Goal: Task Accomplishment & Management: Manage account settings

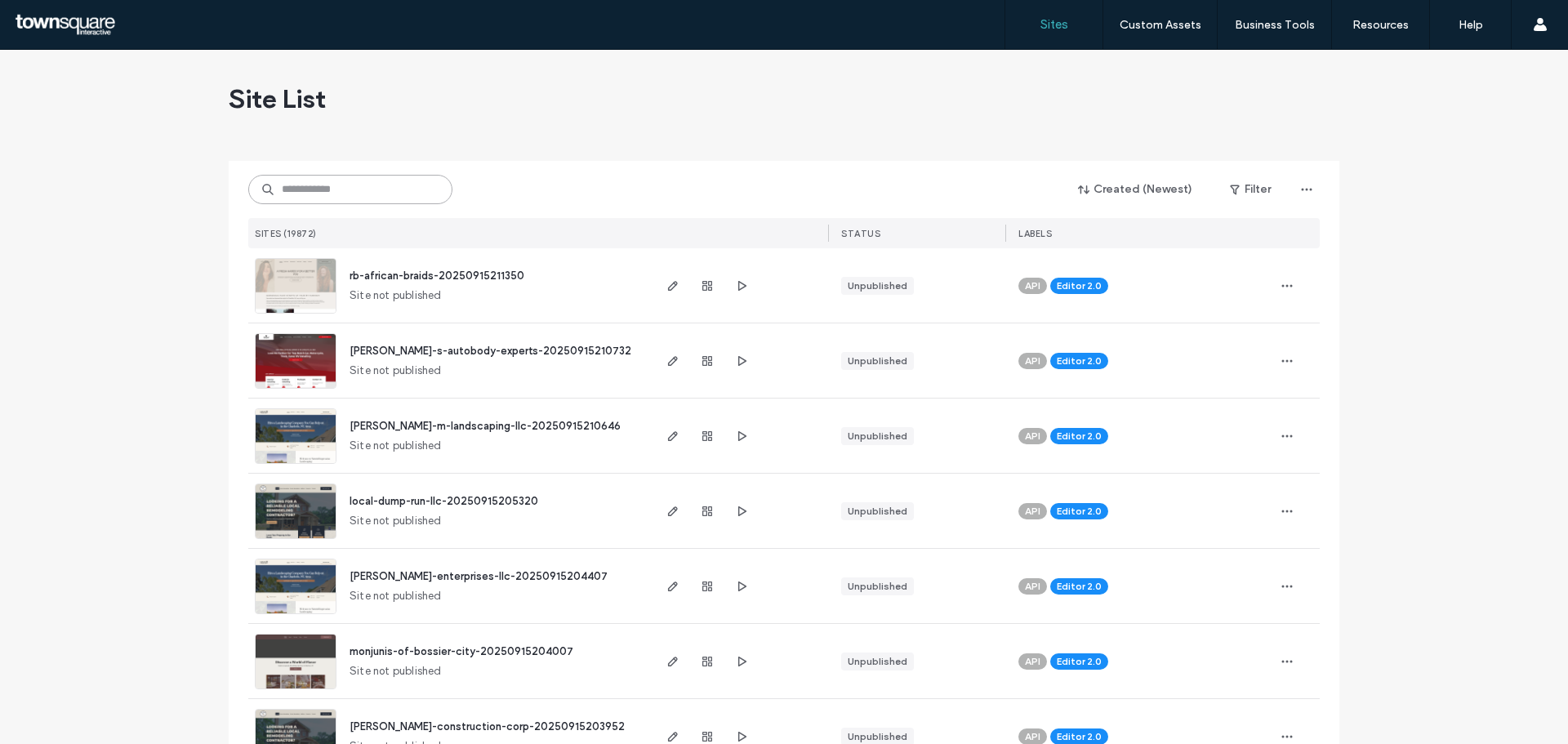
click at [334, 194] on input at bounding box center [350, 189] width 204 height 29
paste input "**********"
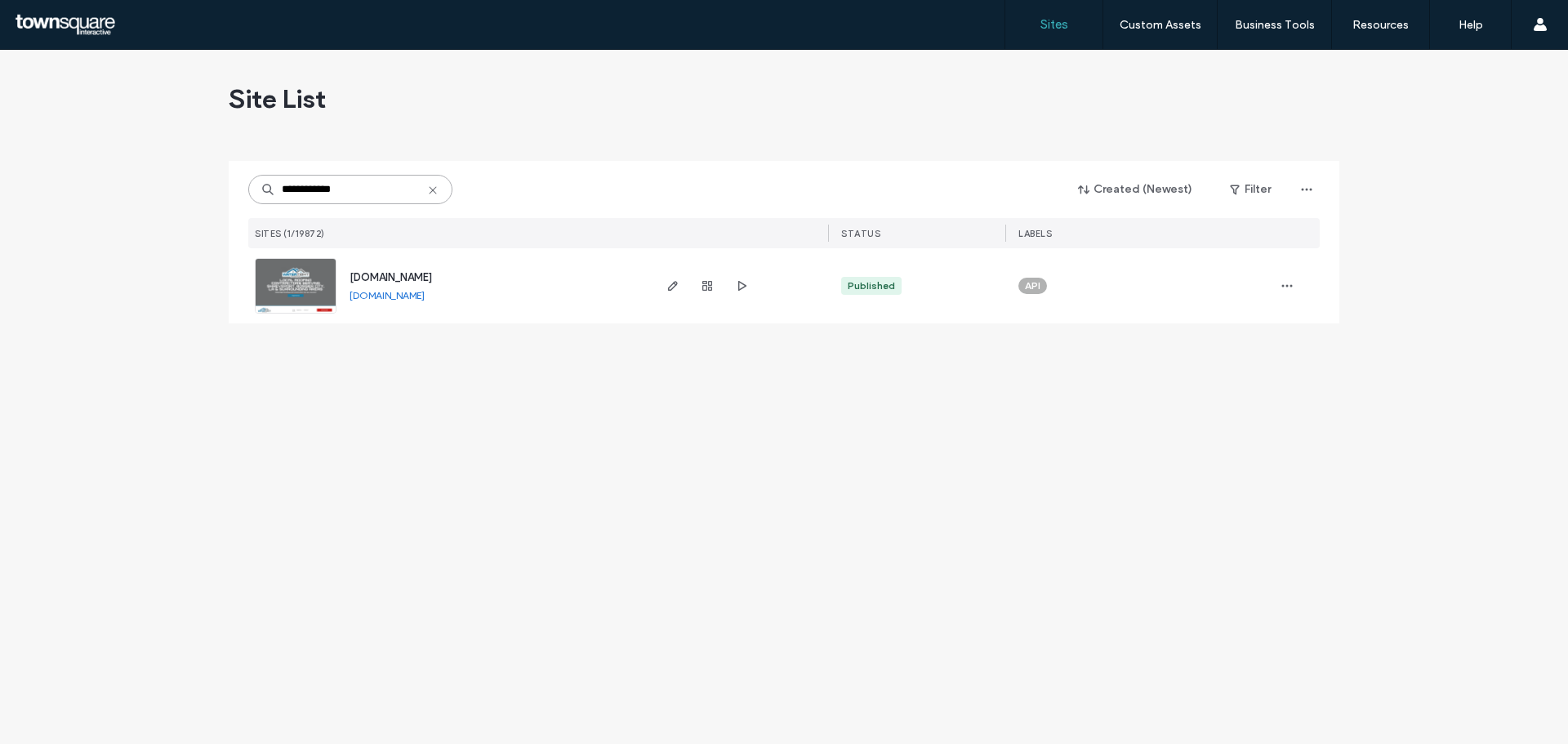
type input "**********"
click at [385, 282] on span "[DOMAIN_NAME]" at bounding box center [390, 277] width 82 height 12
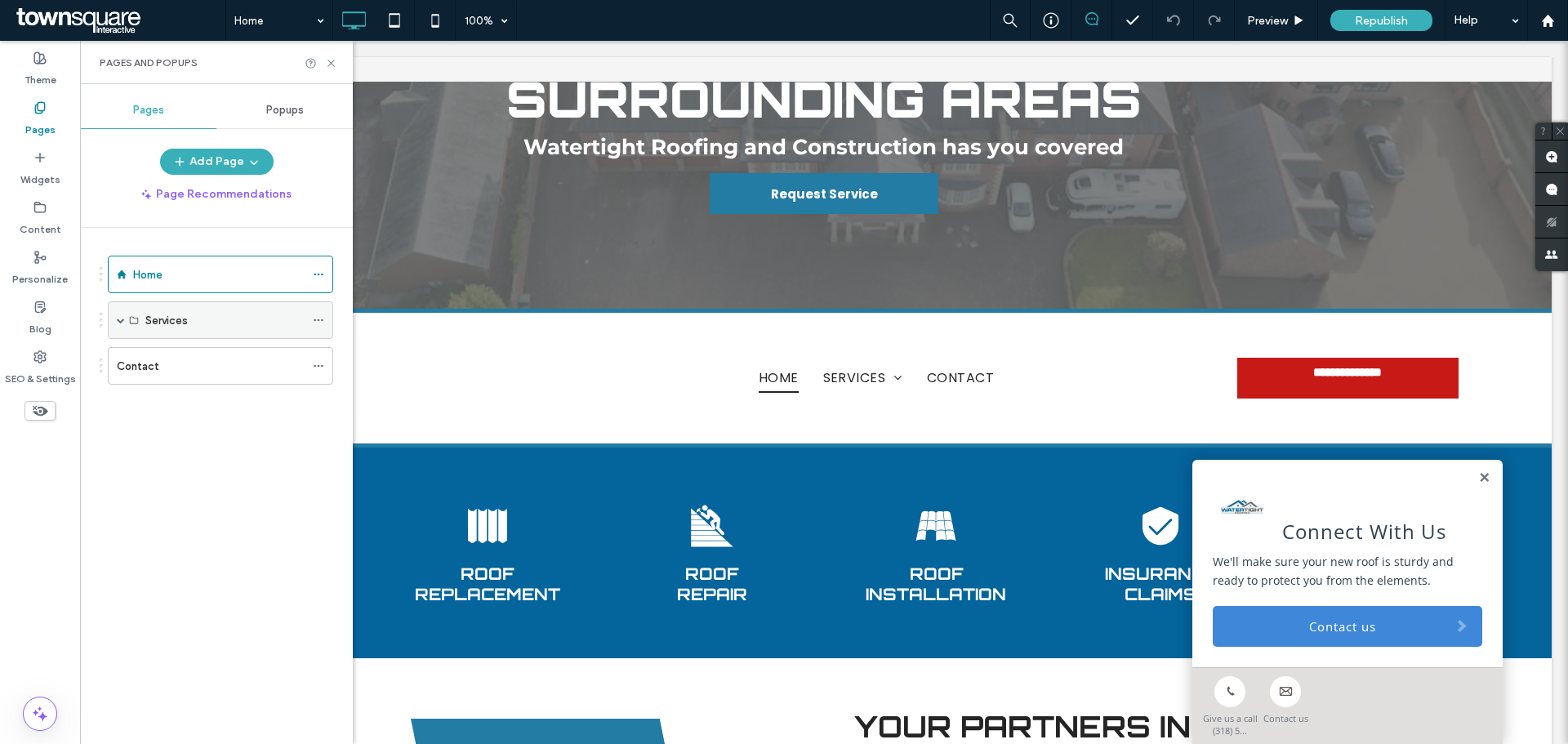
click at [118, 324] on span at bounding box center [120, 321] width 8 height 36
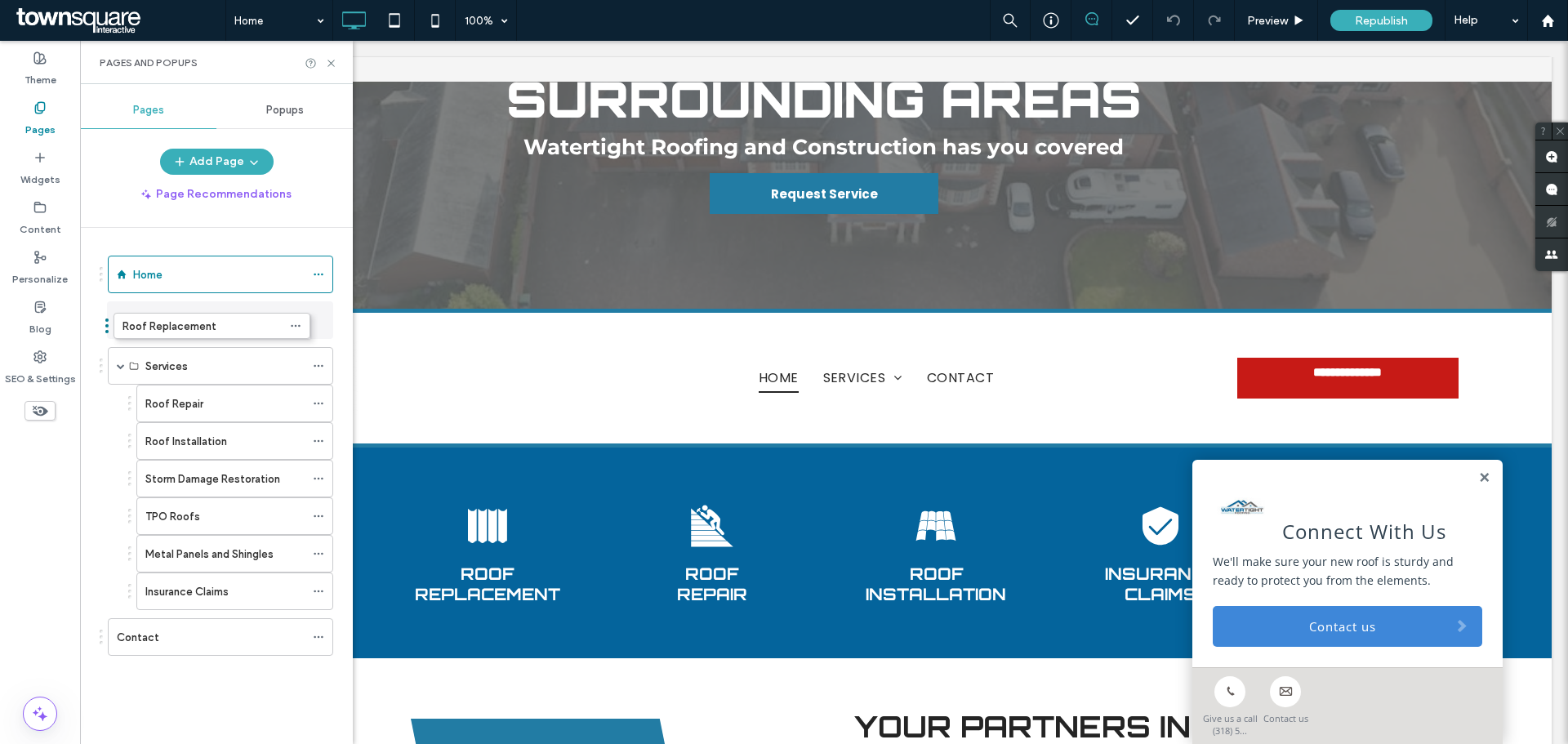
drag, startPoint x: 152, startPoint y: 343, endPoint x: 129, endPoint y: 308, distance: 41.9
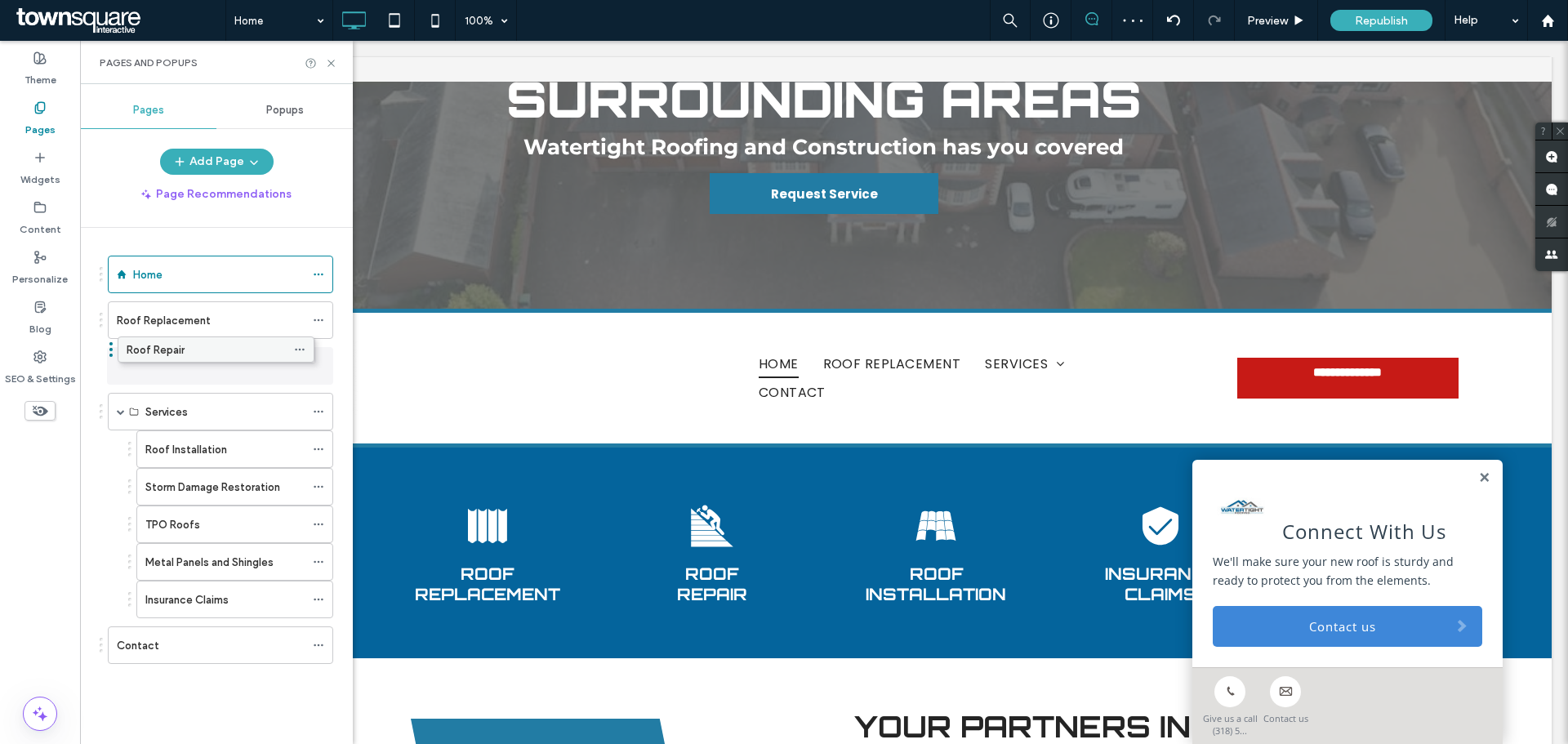
drag, startPoint x: 156, startPoint y: 401, endPoint x: 136, endPoint y: 345, distance: 59.5
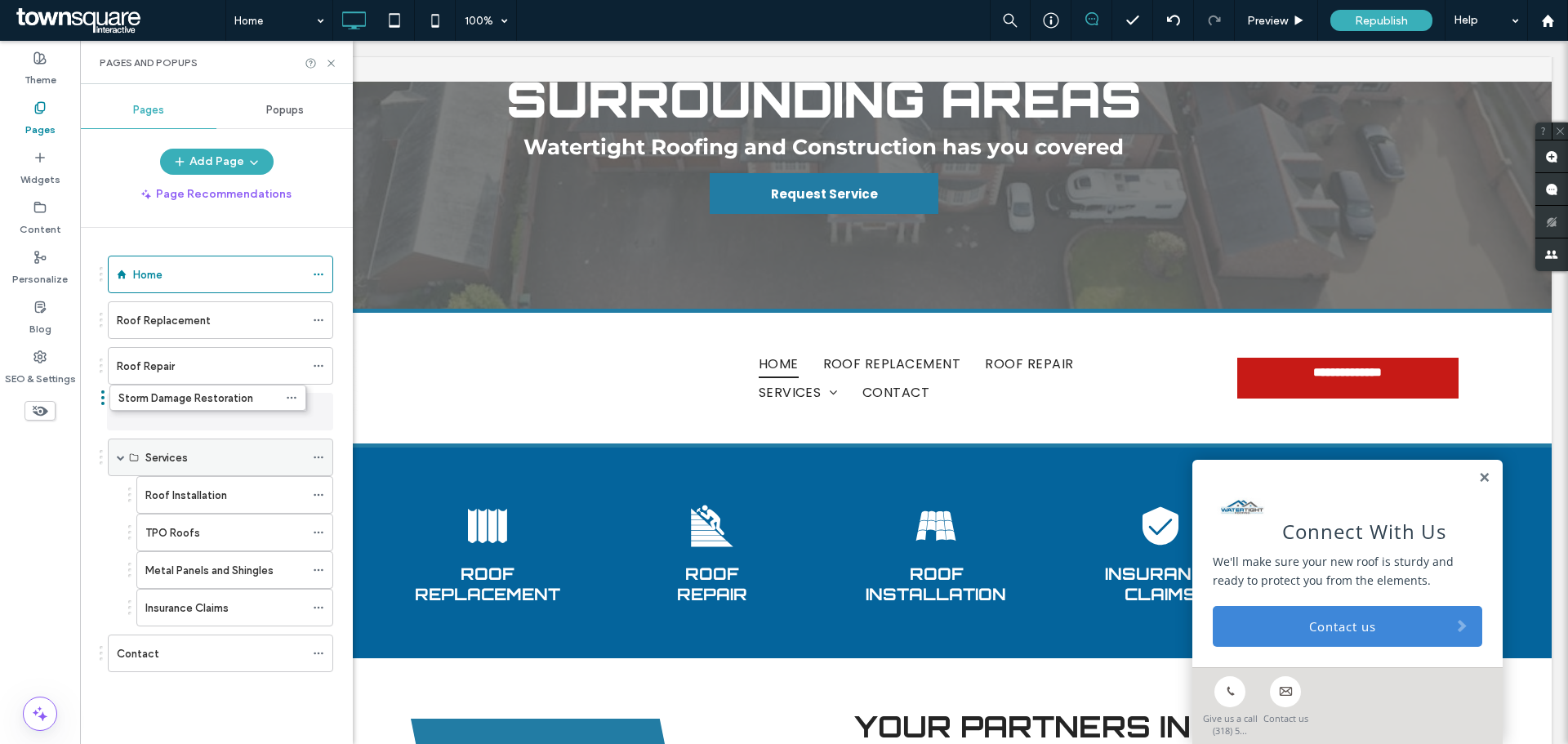
drag, startPoint x: 195, startPoint y: 487, endPoint x: 168, endPoint y: 398, distance: 93.0
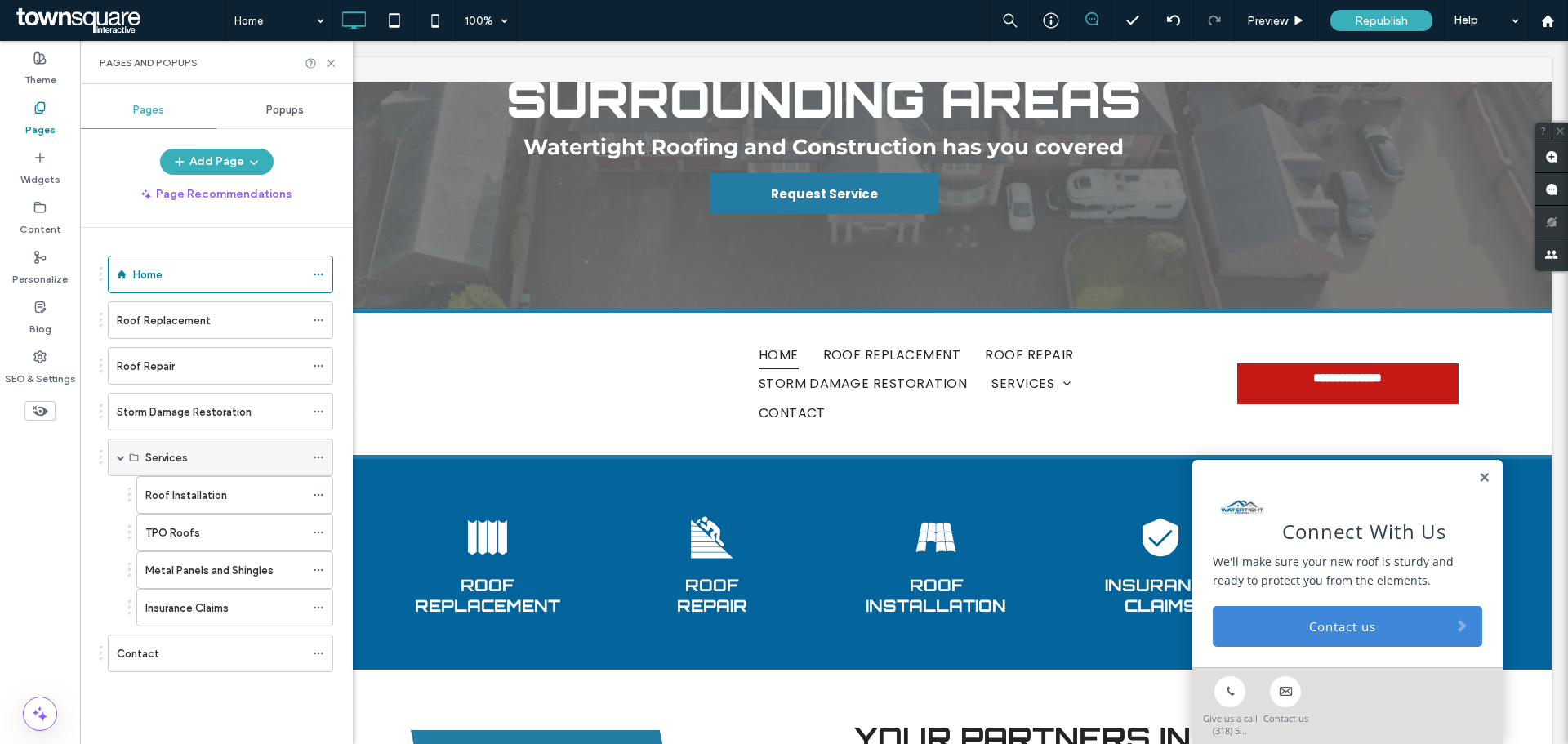
click at [318, 456] on icon at bounding box center [318, 457] width 11 height 11
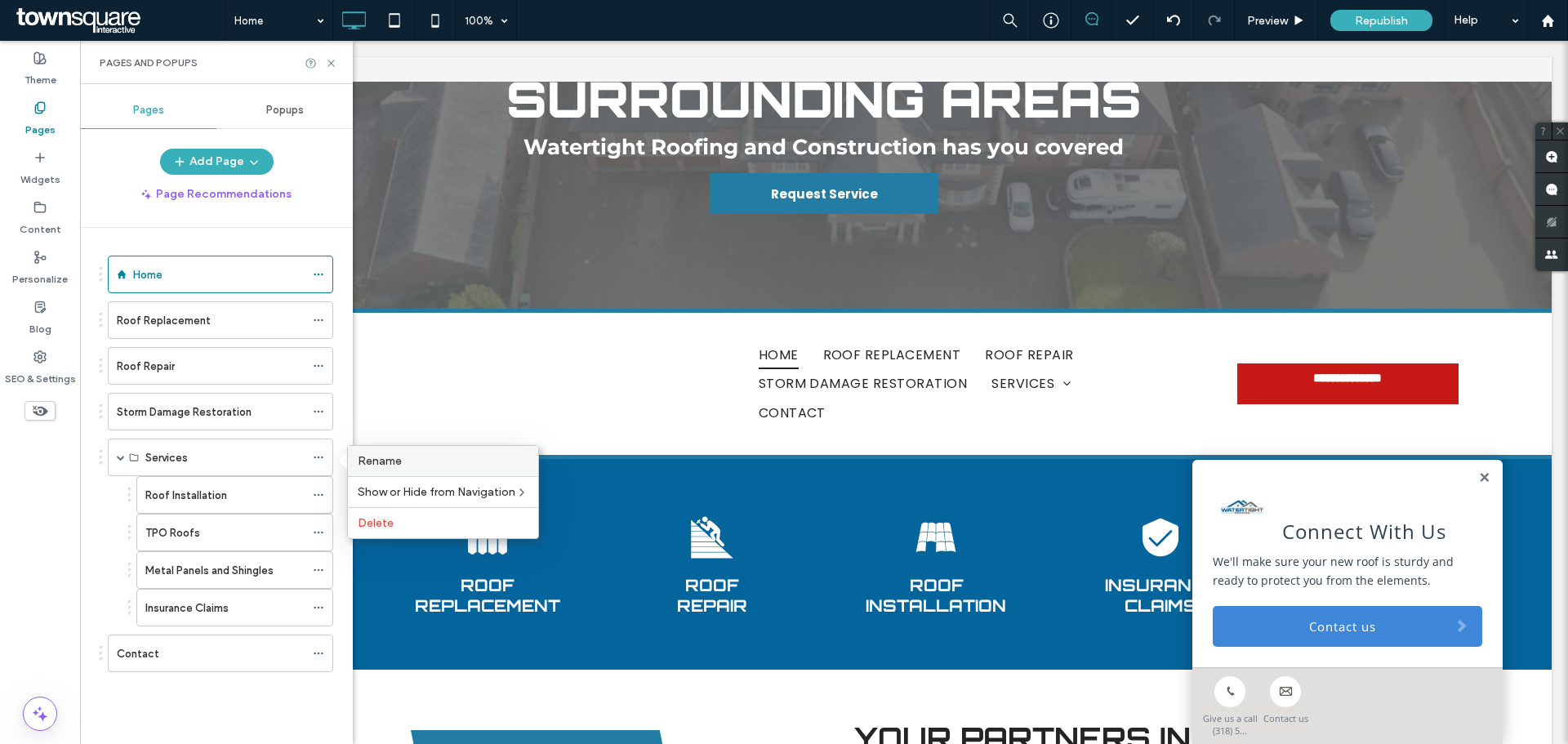
click at [367, 467] on span "Rename" at bounding box center [379, 461] width 44 height 14
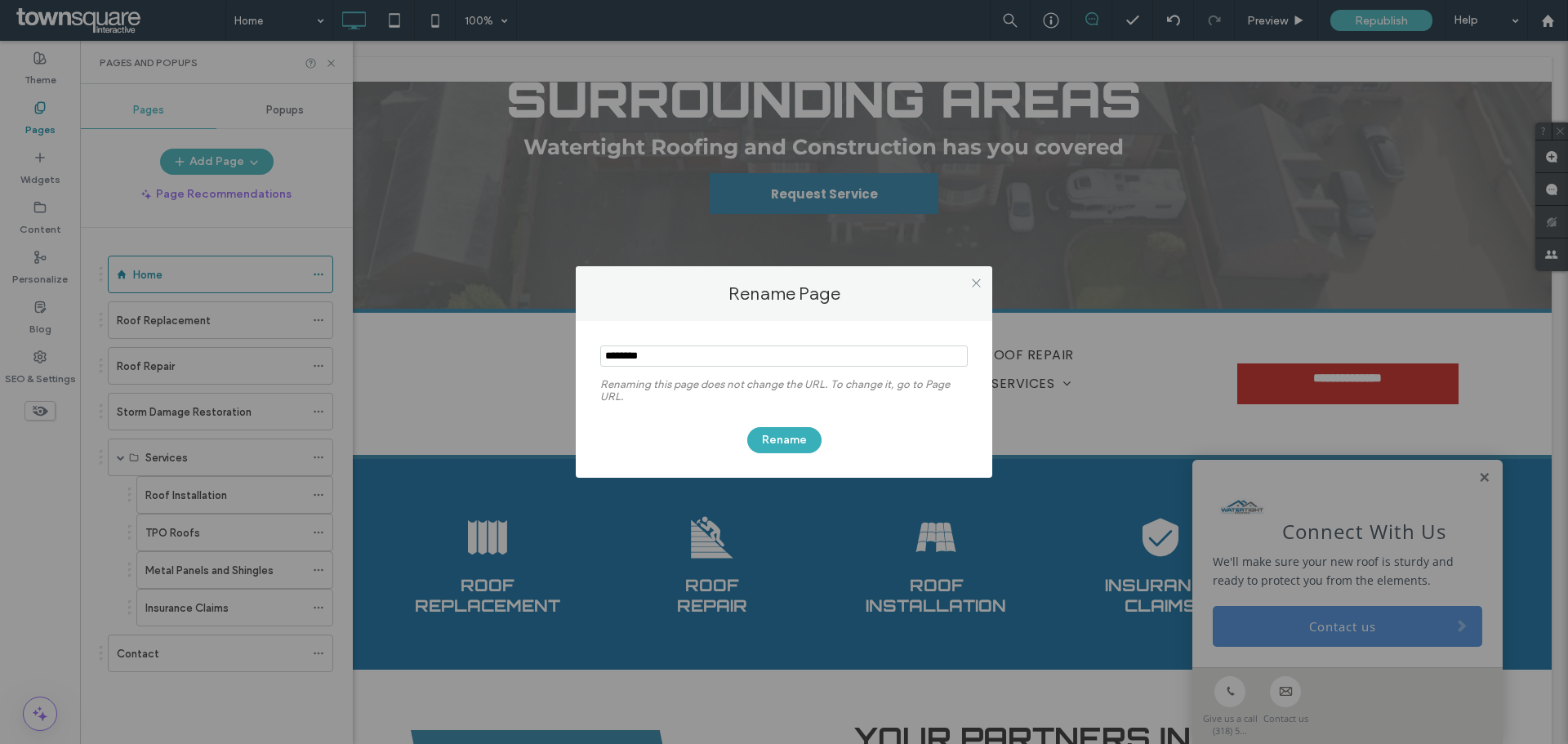
click at [641, 351] on input "notEmpty" at bounding box center [784, 356] width 367 height 22
type input "*"
type input "**********"
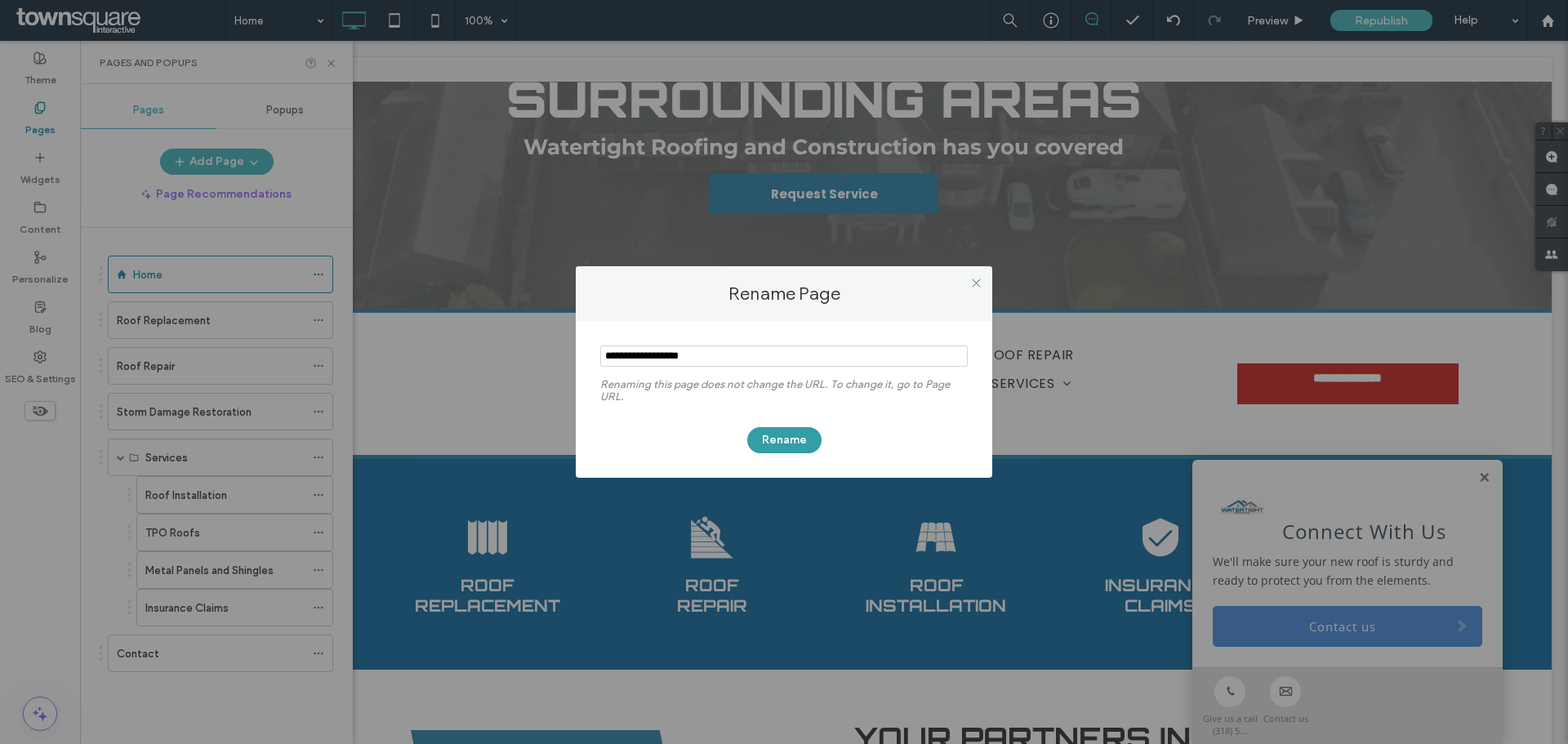
click at [807, 442] on button "Rename" at bounding box center [784, 440] width 74 height 26
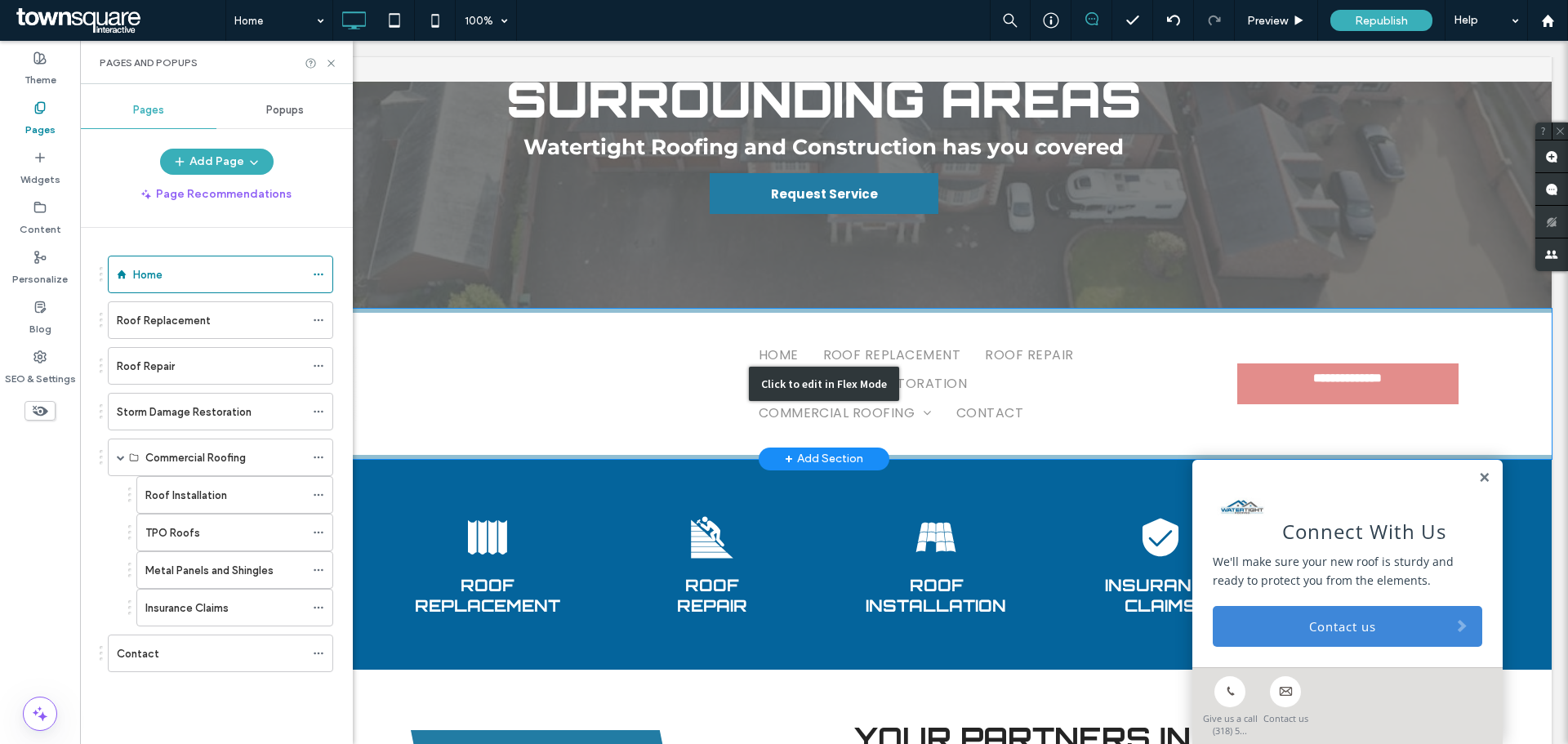
click at [639, 367] on div "Click to edit in Flex Mode" at bounding box center [824, 384] width 1456 height 150
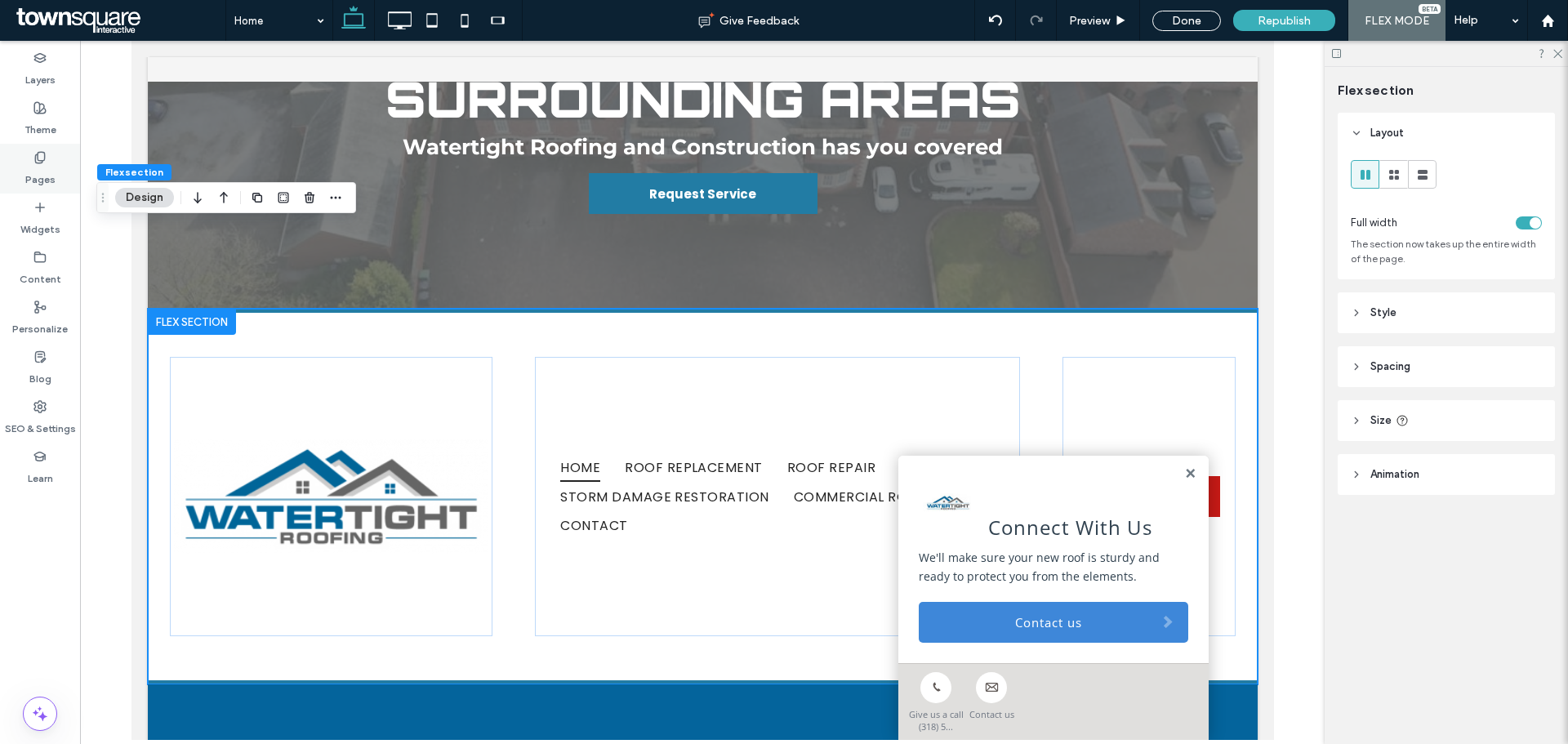
click at [33, 160] on div "Pages" at bounding box center [40, 169] width 80 height 50
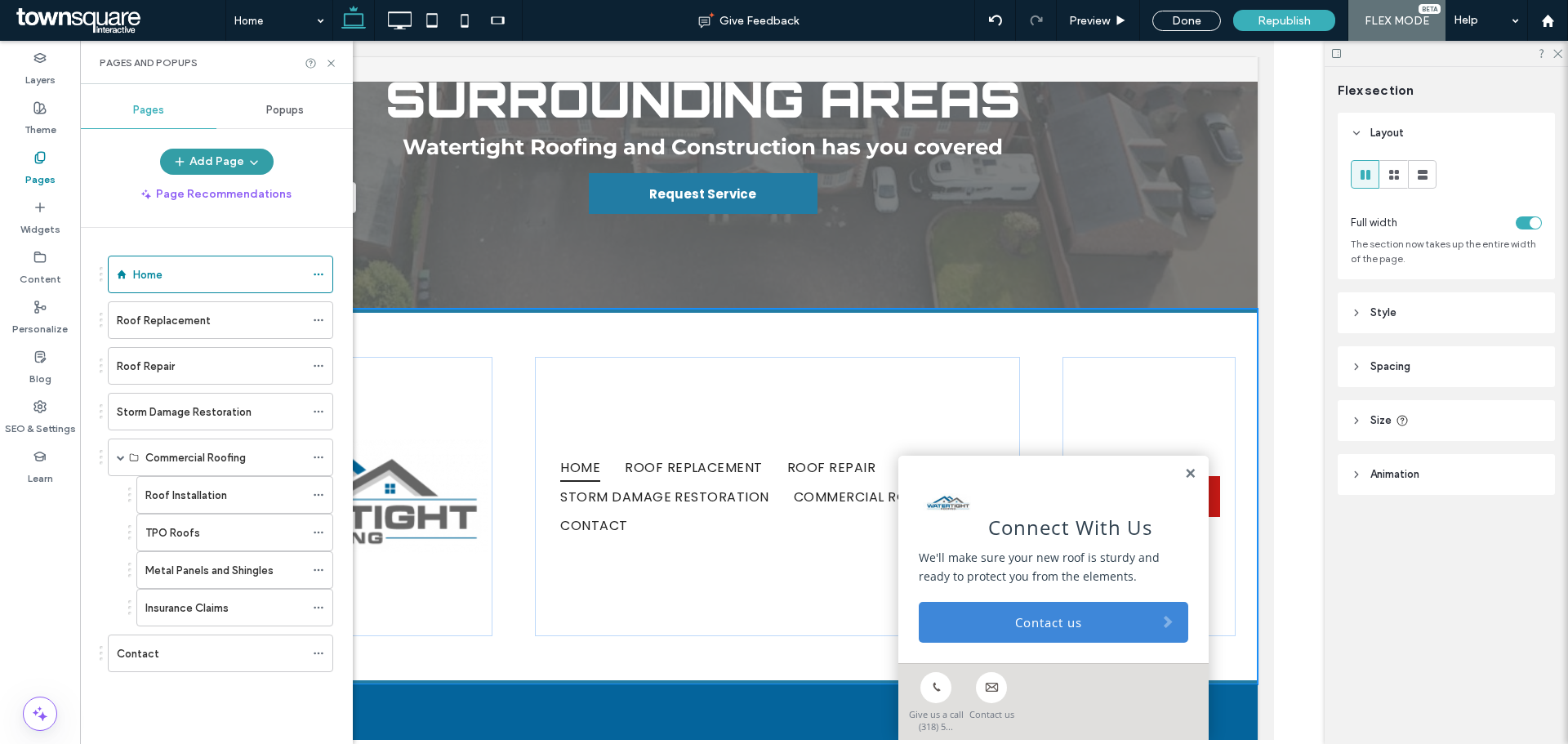
click at [239, 158] on button "Add Page" at bounding box center [216, 162] width 113 height 26
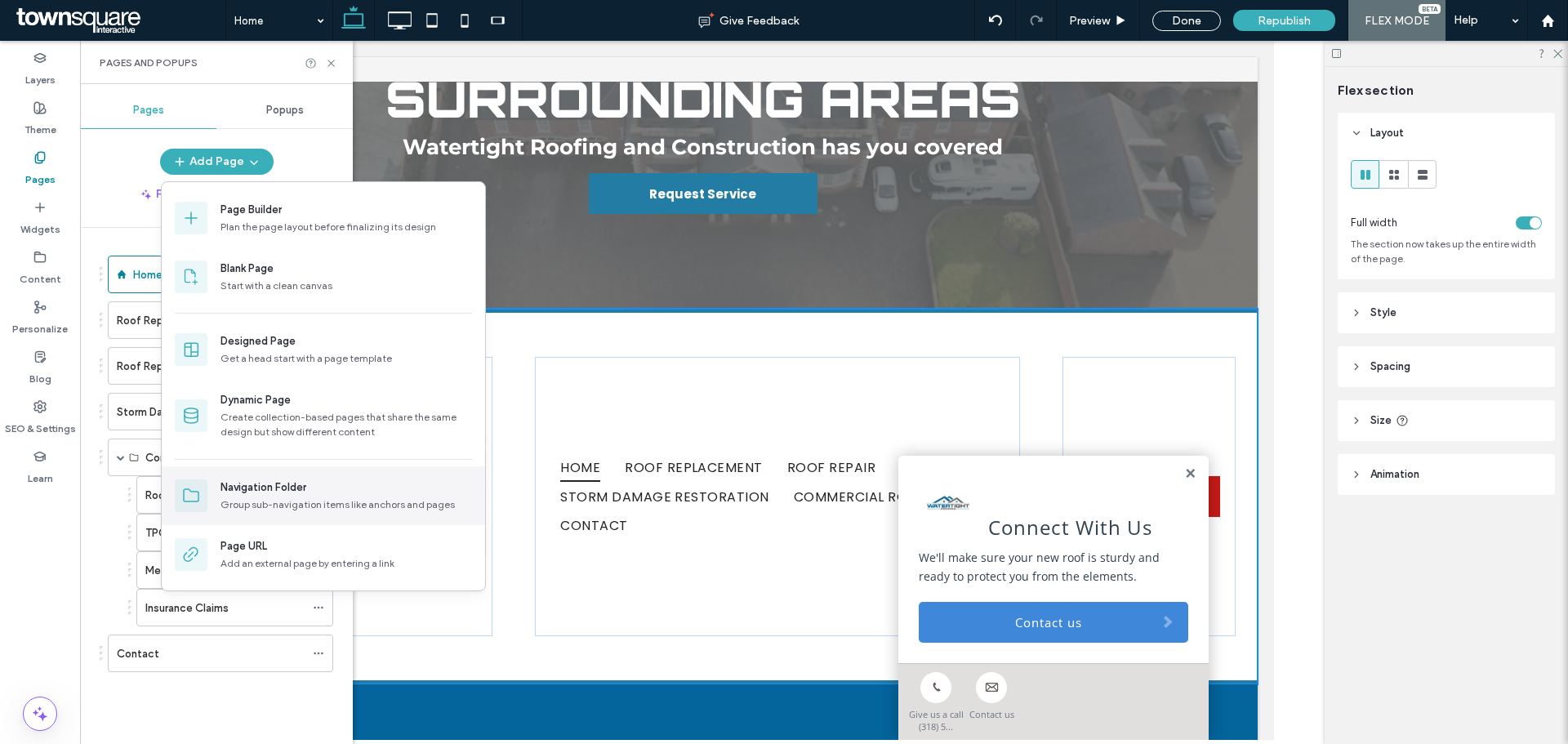
click at [257, 489] on div "Navigation Folder" at bounding box center [263, 487] width 86 height 16
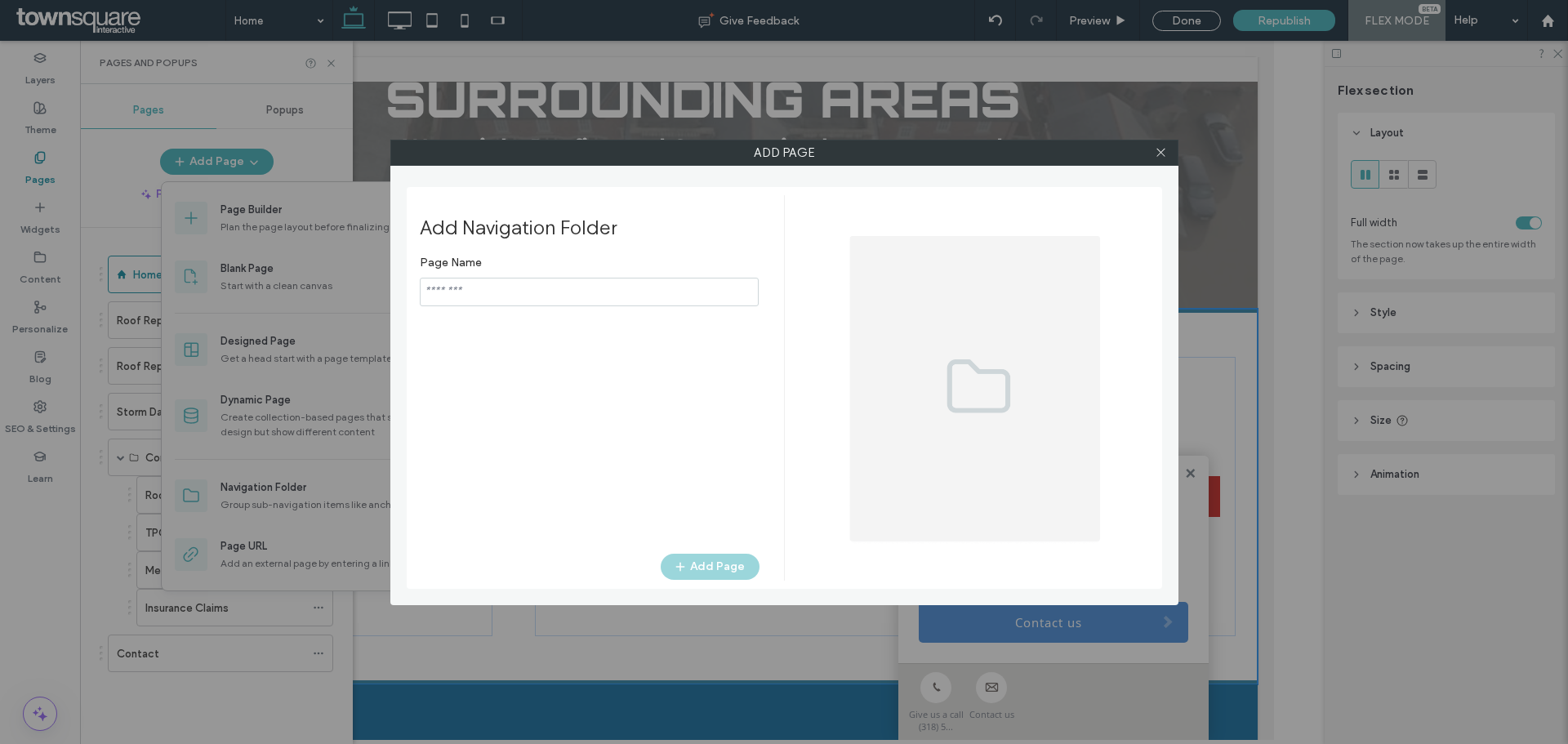
click at [498, 285] on input "notEmpty" at bounding box center [589, 291] width 339 height 29
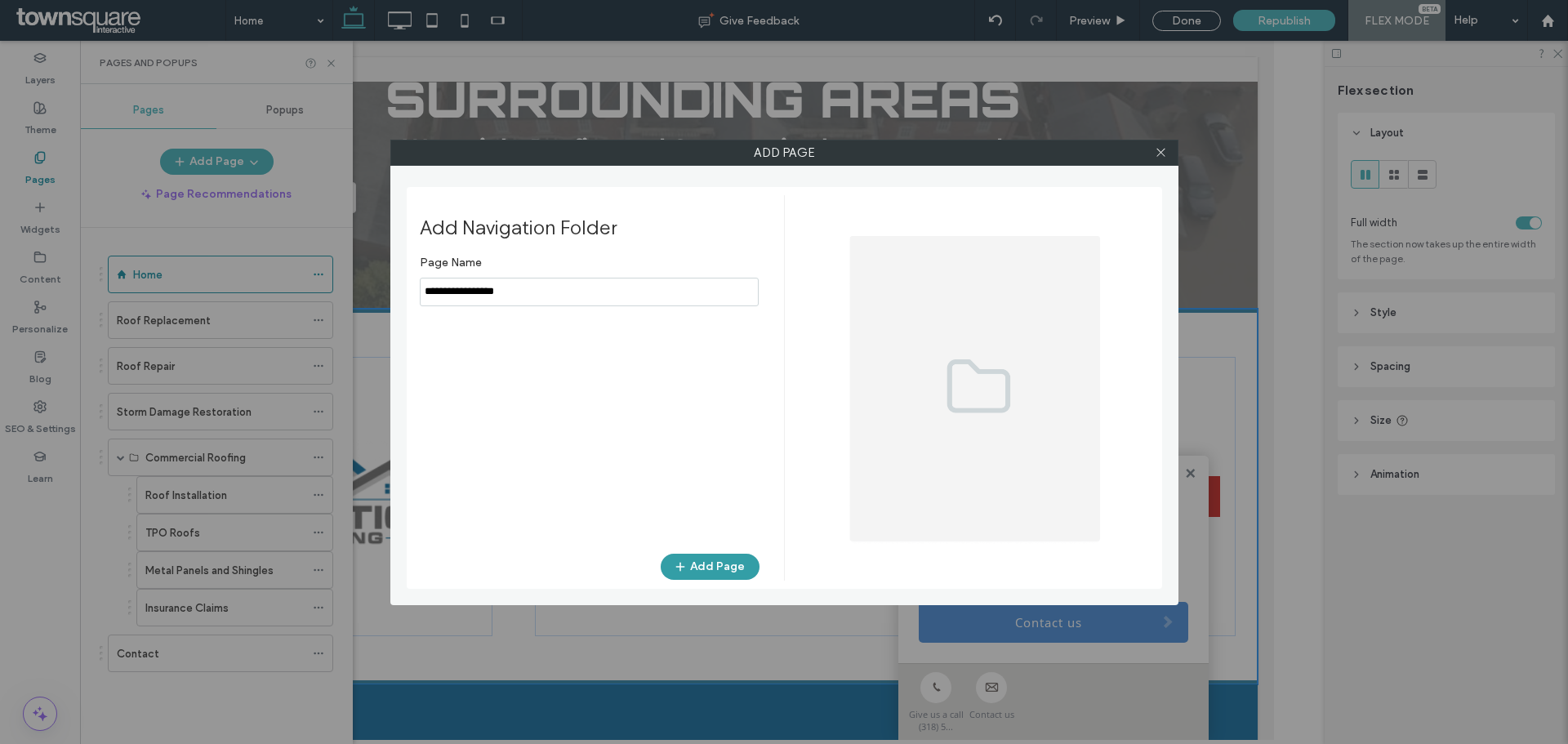
type input "**********"
click at [711, 563] on button "Add Page" at bounding box center [710, 567] width 98 height 26
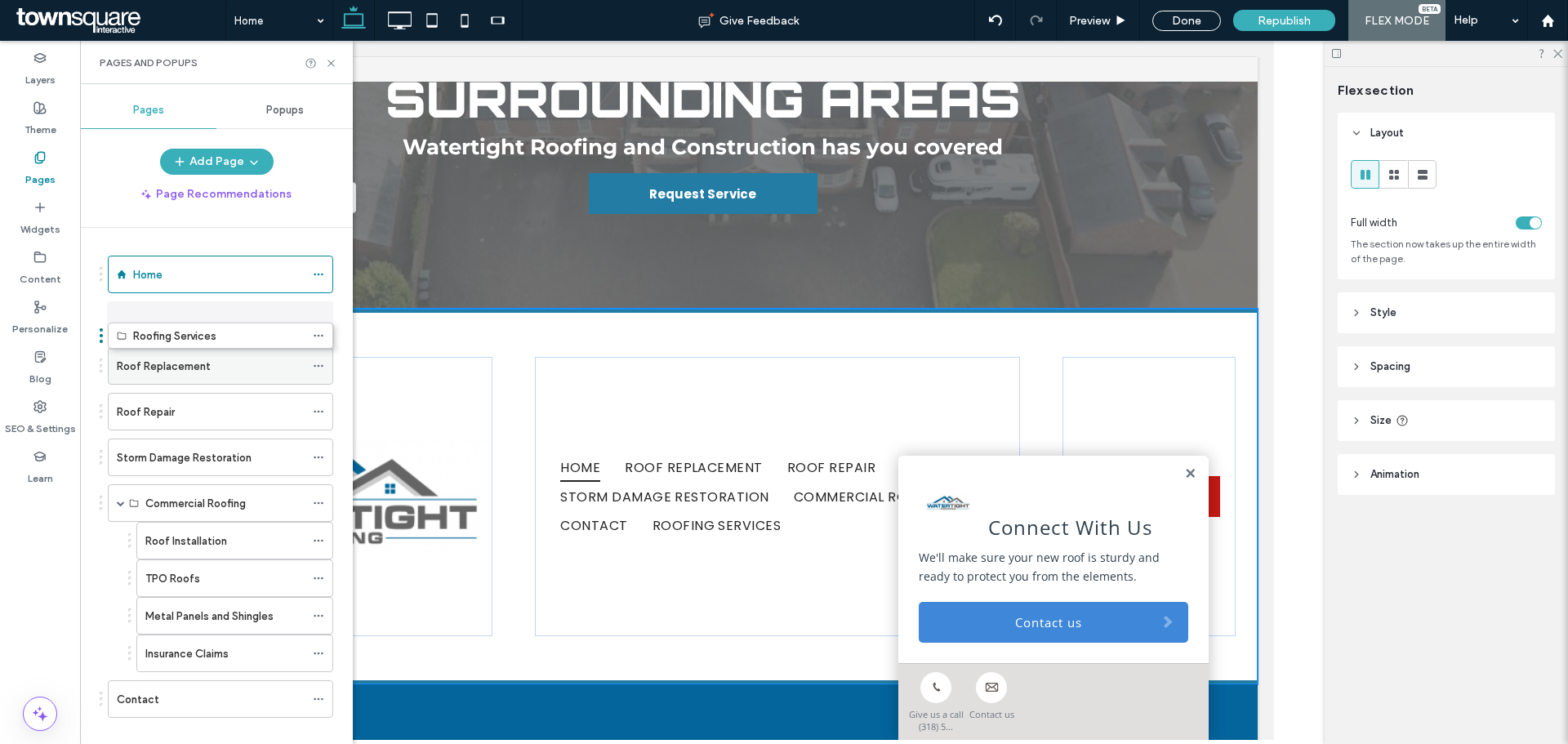
drag, startPoint x: 147, startPoint y: 671, endPoint x: 146, endPoint y: 326, distance: 345.0
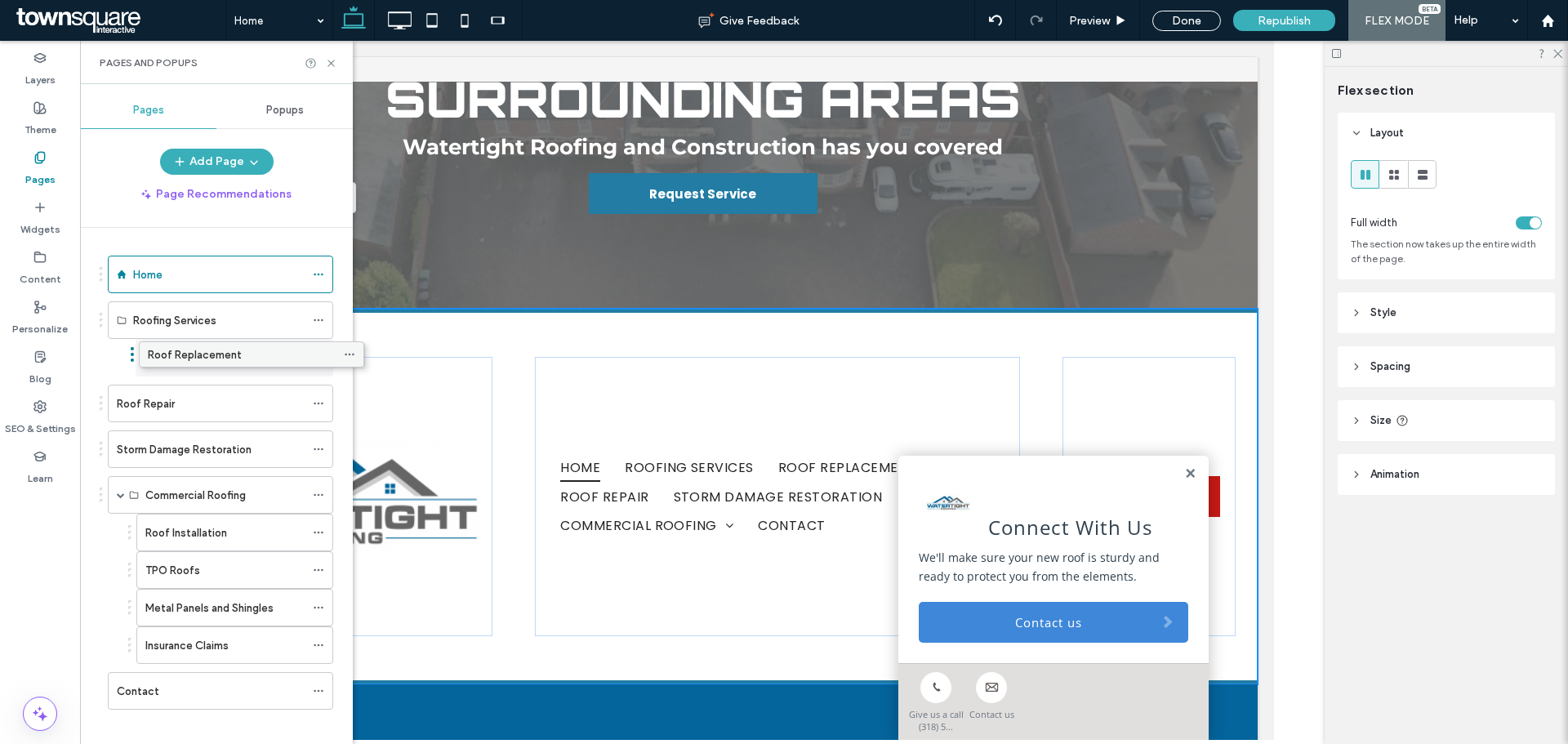
drag, startPoint x: 147, startPoint y: 355, endPoint x: 184, endPoint y: 347, distance: 37.9
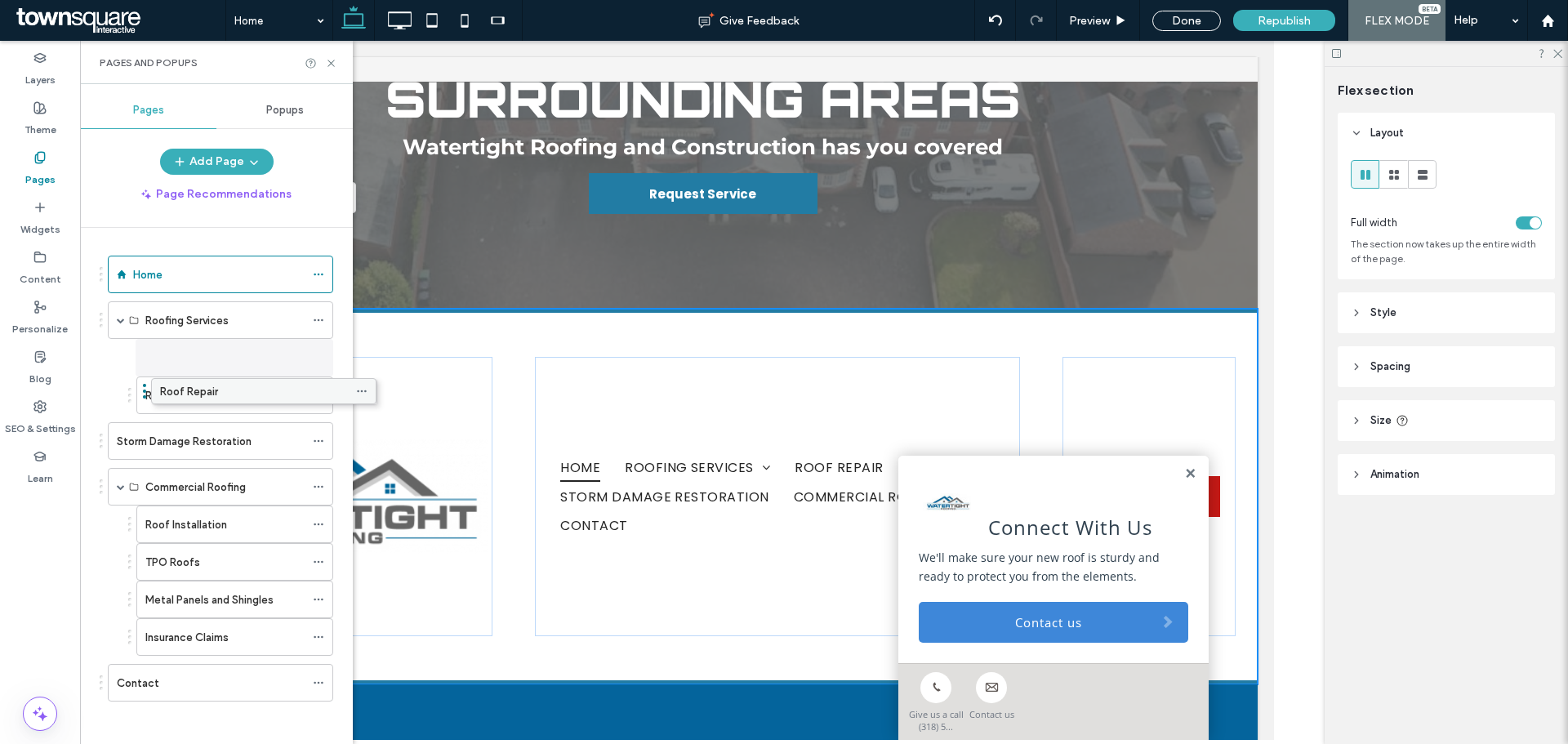
drag, startPoint x: 166, startPoint y: 395, endPoint x: 209, endPoint y: 388, distance: 43.6
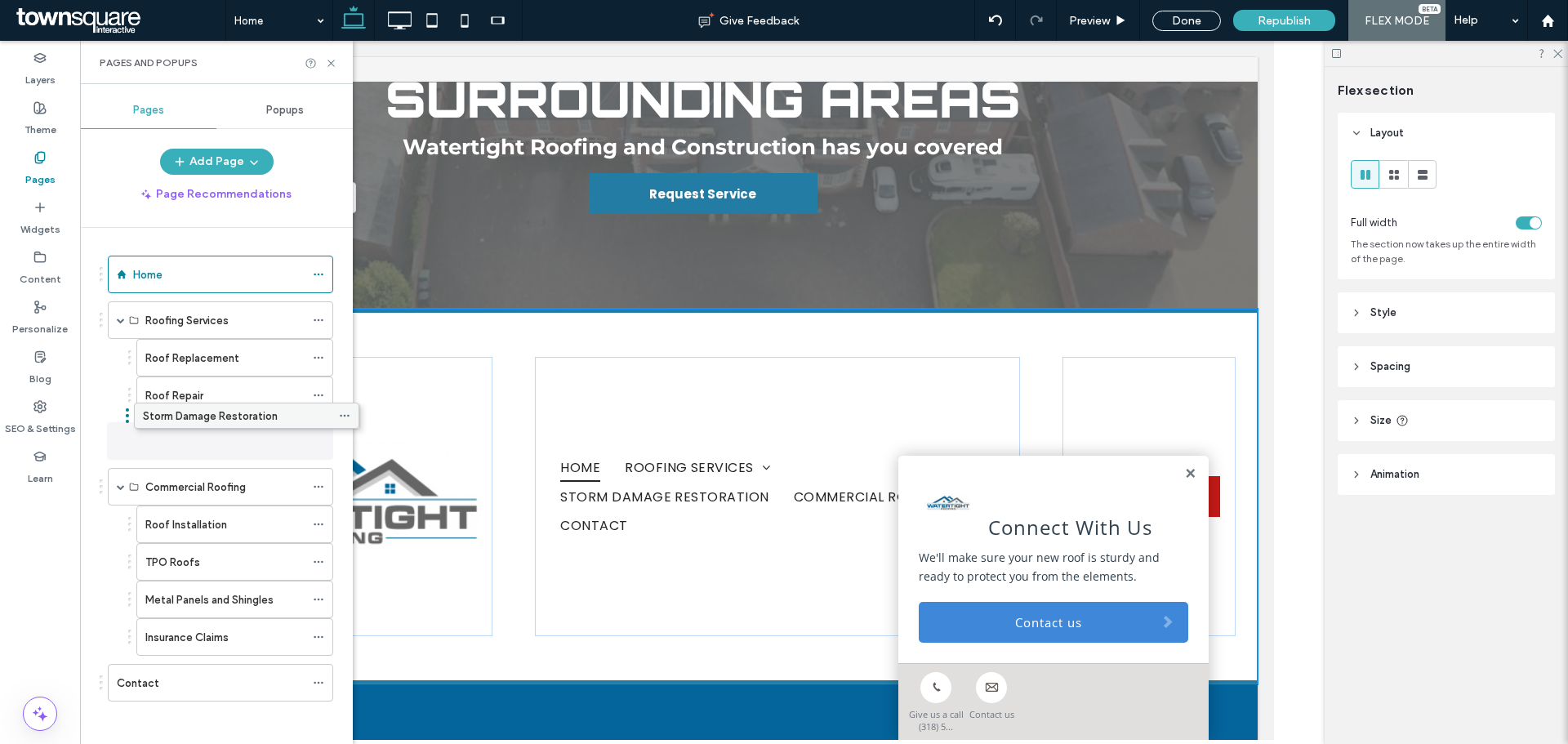
drag, startPoint x: 185, startPoint y: 443, endPoint x: 211, endPoint y: 424, distance: 32.2
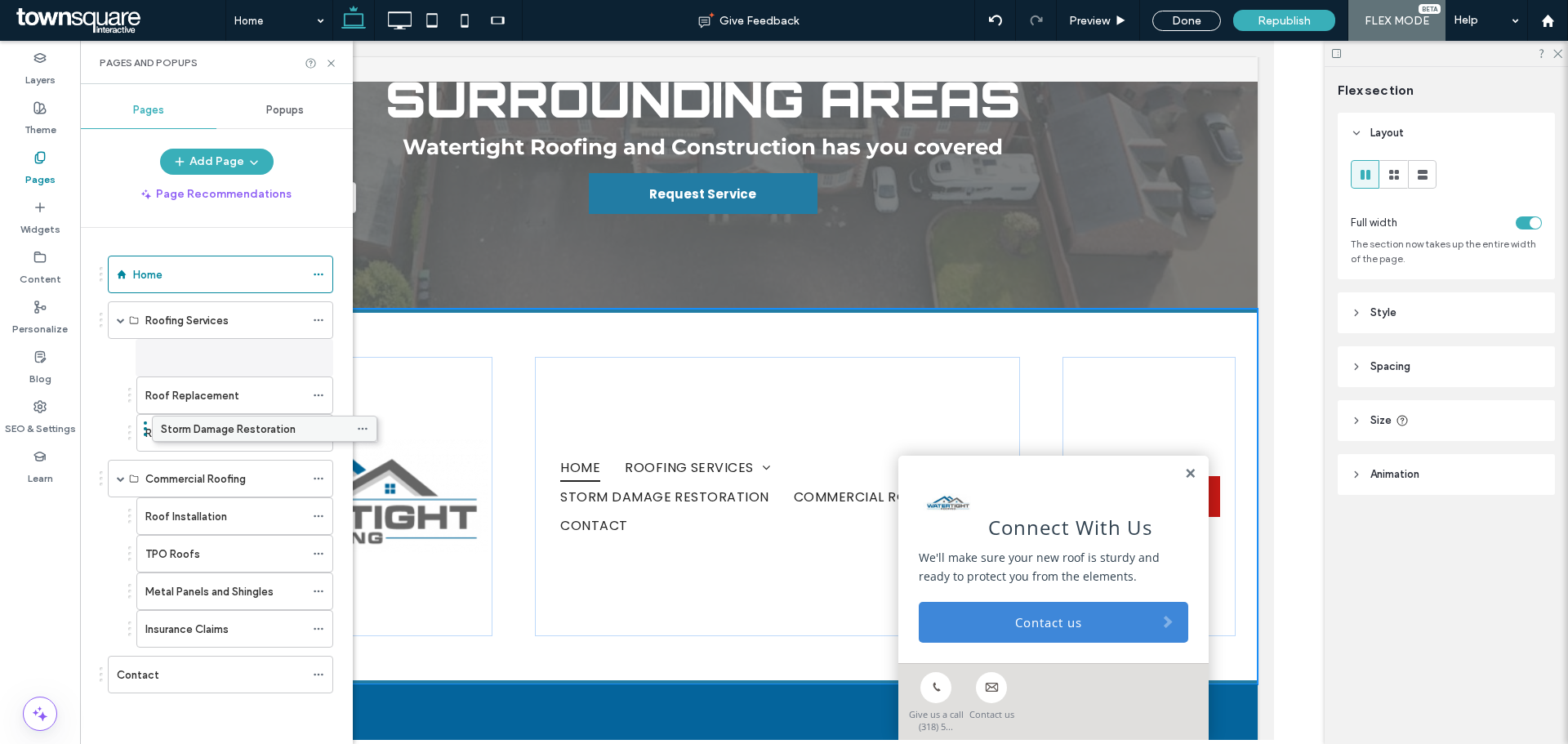
drag, startPoint x: 191, startPoint y: 435, endPoint x: 235, endPoint y: 428, distance: 44.6
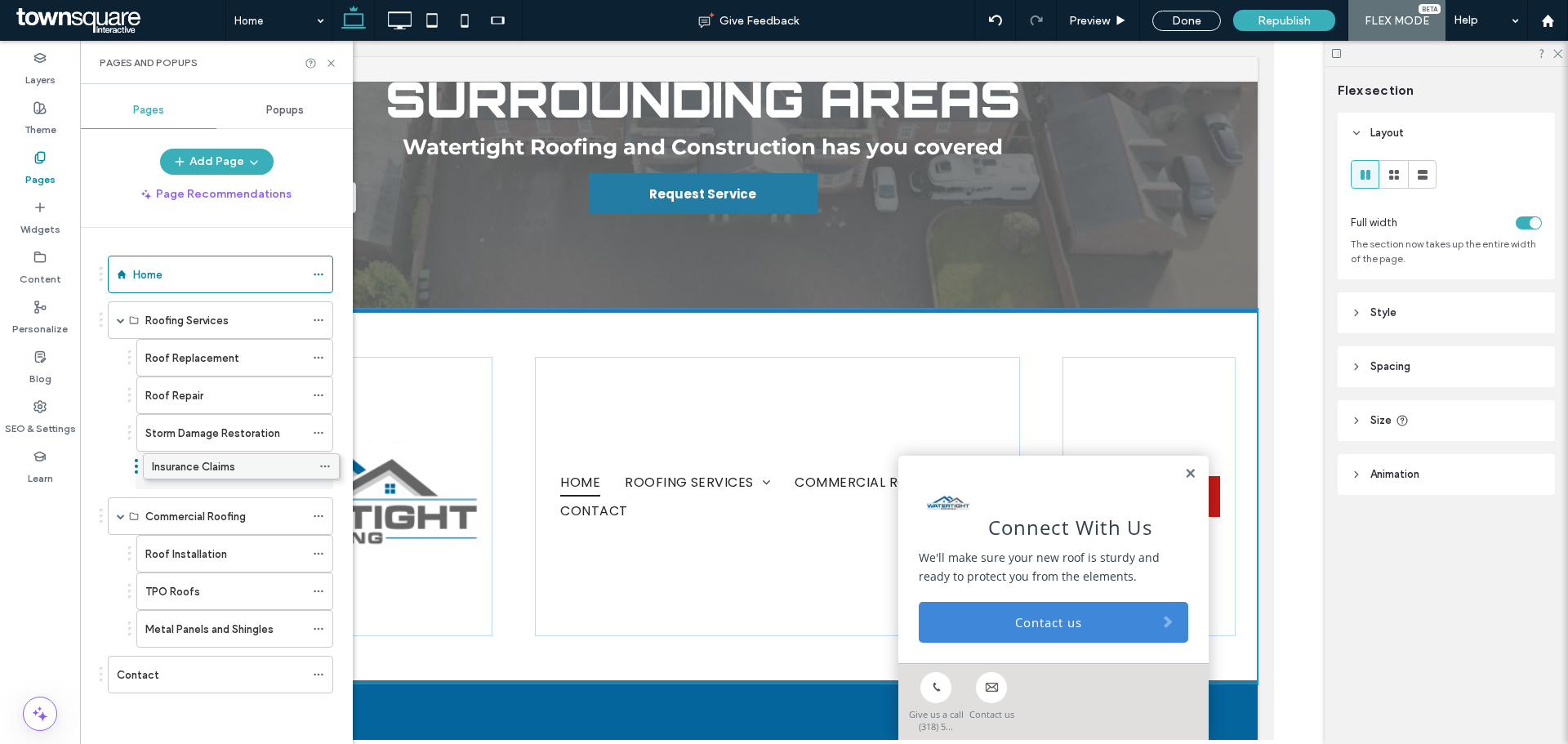
drag, startPoint x: 206, startPoint y: 624, endPoint x: 212, endPoint y: 458, distance: 166.1
click at [218, 555] on label "Roof Installation" at bounding box center [186, 554] width 82 height 29
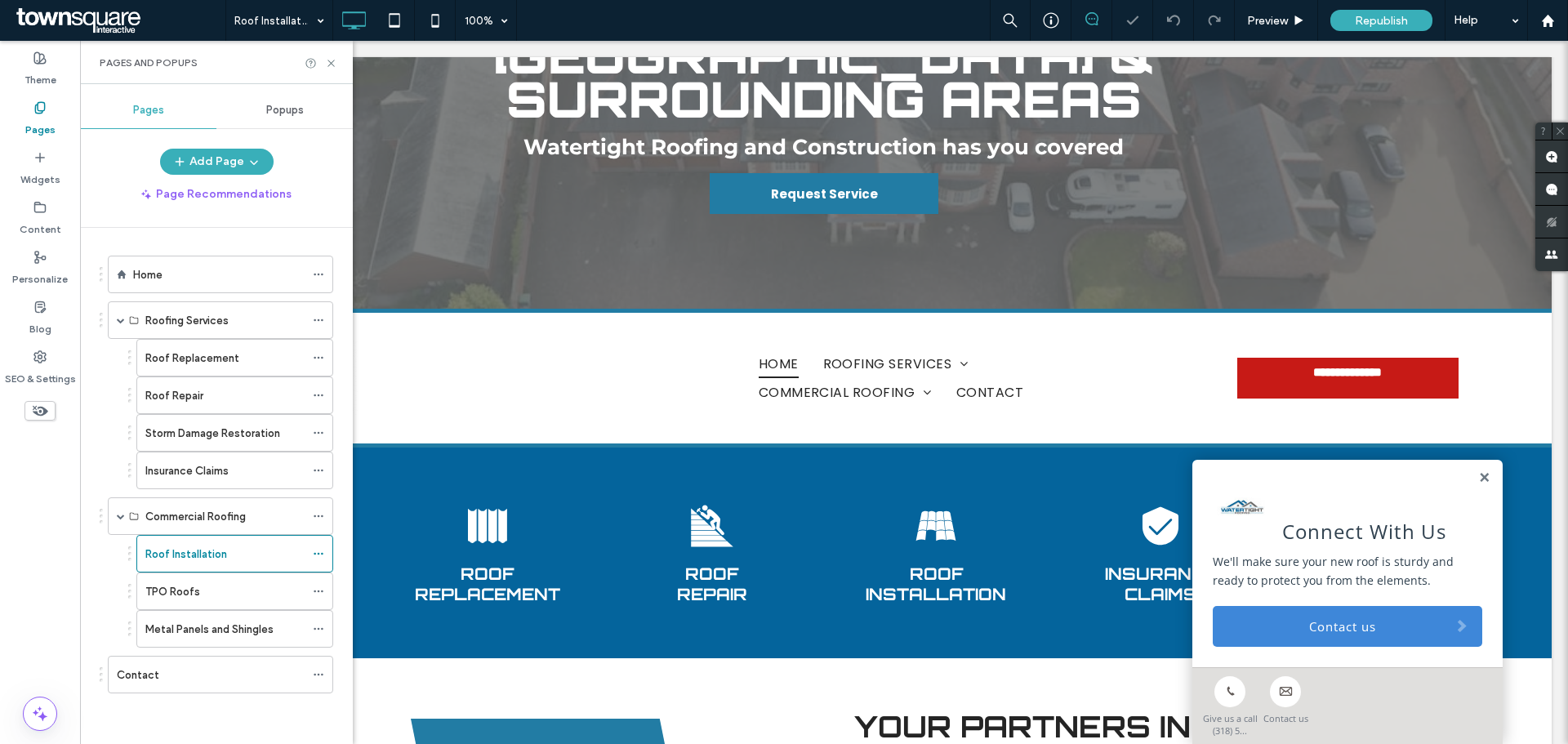
click at [253, 162] on icon "button" at bounding box center [253, 162] width 13 height 13
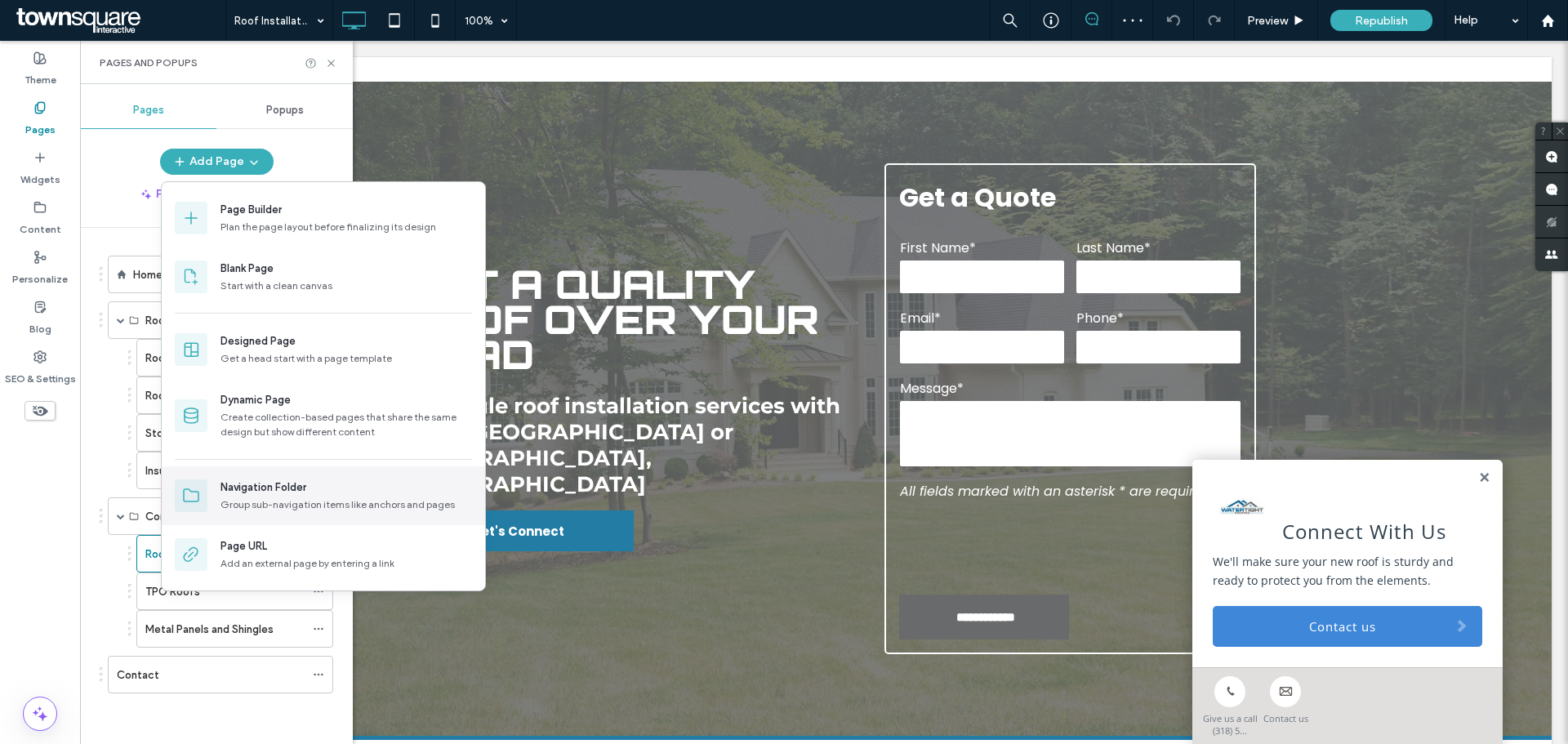
click at [251, 475] on div "Navigation Folder Group sub-navigation items like anchors and pages" at bounding box center [323, 496] width 323 height 59
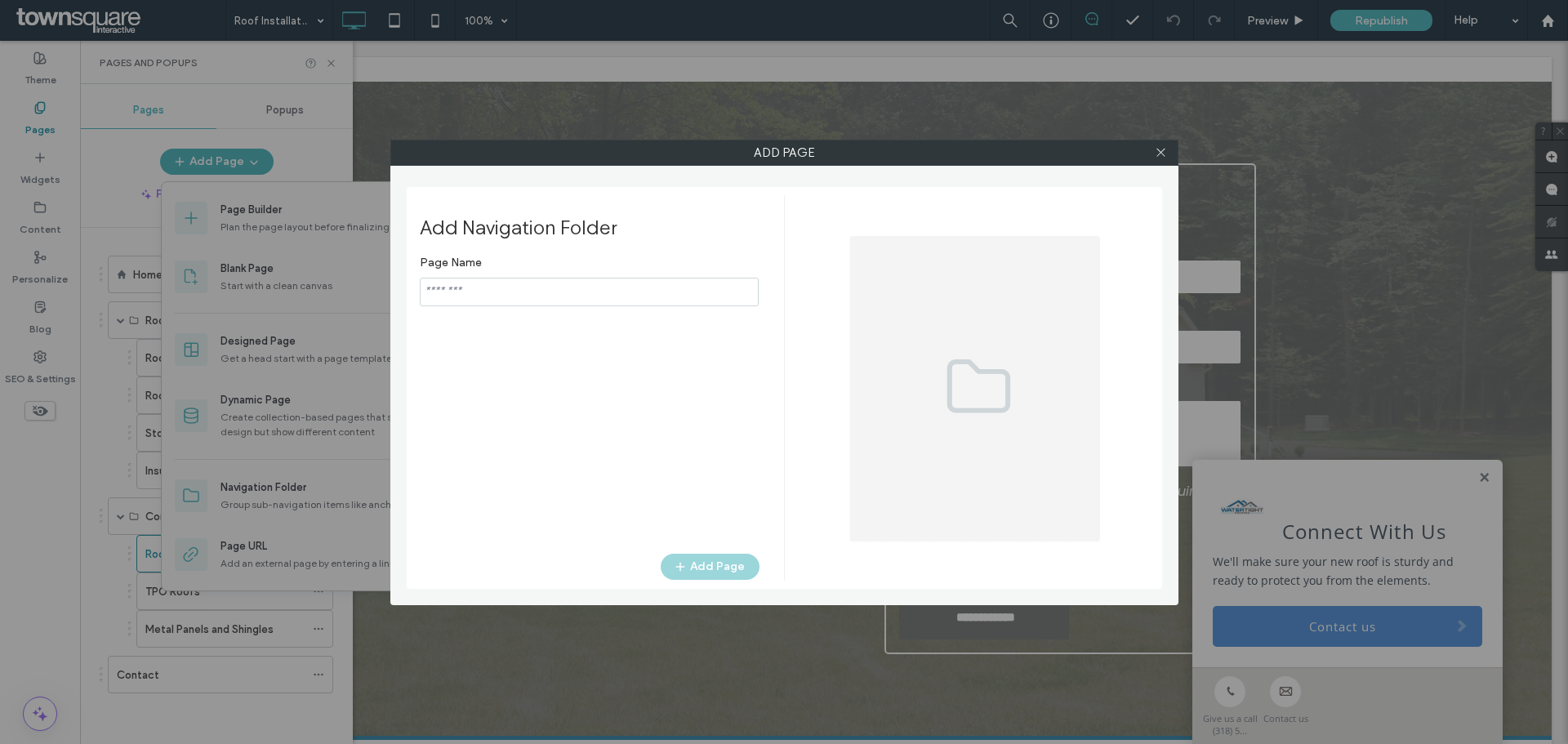
type input "*"
type input "**********"
click at [709, 571] on button "Add Page" at bounding box center [710, 567] width 98 height 26
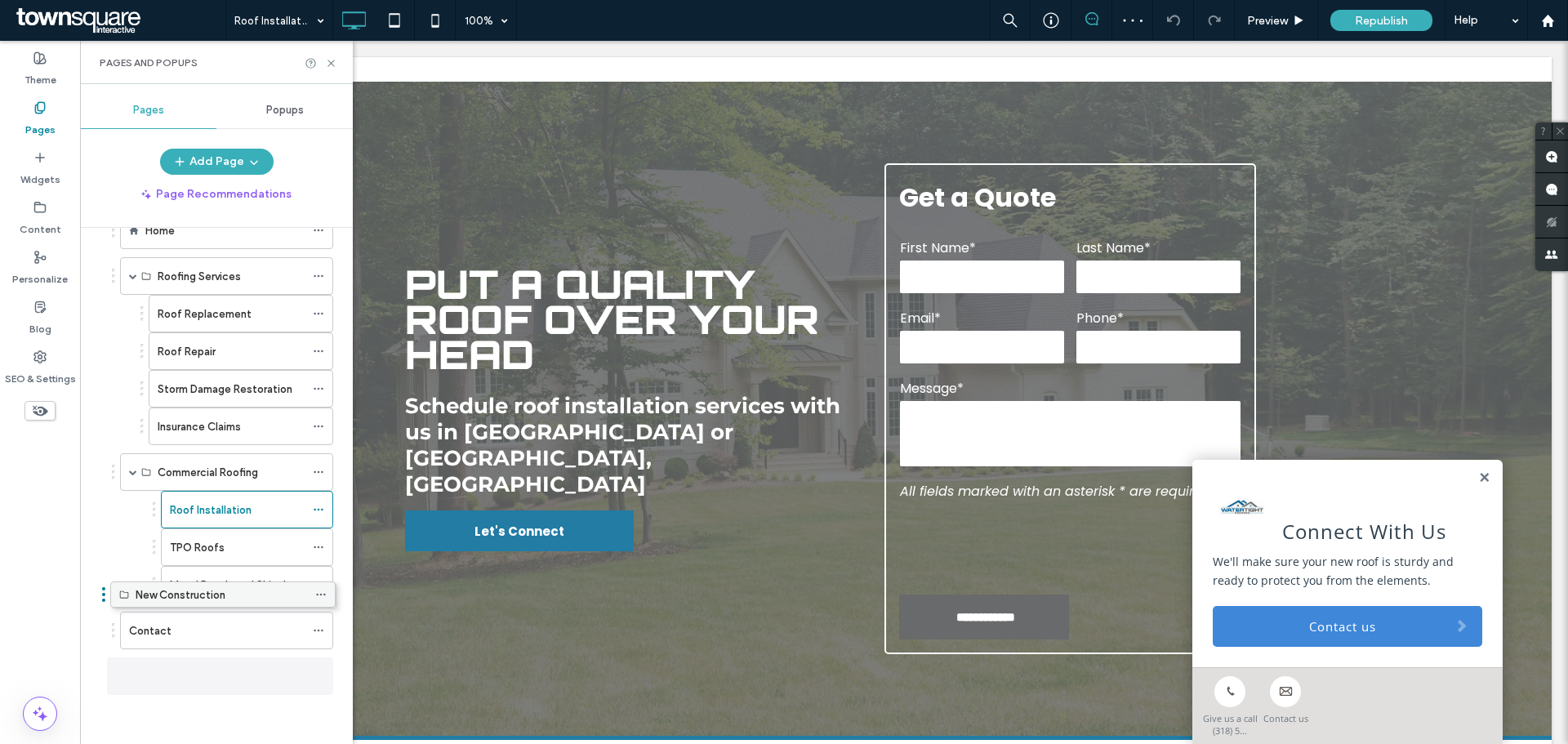
scroll to position [36, 0]
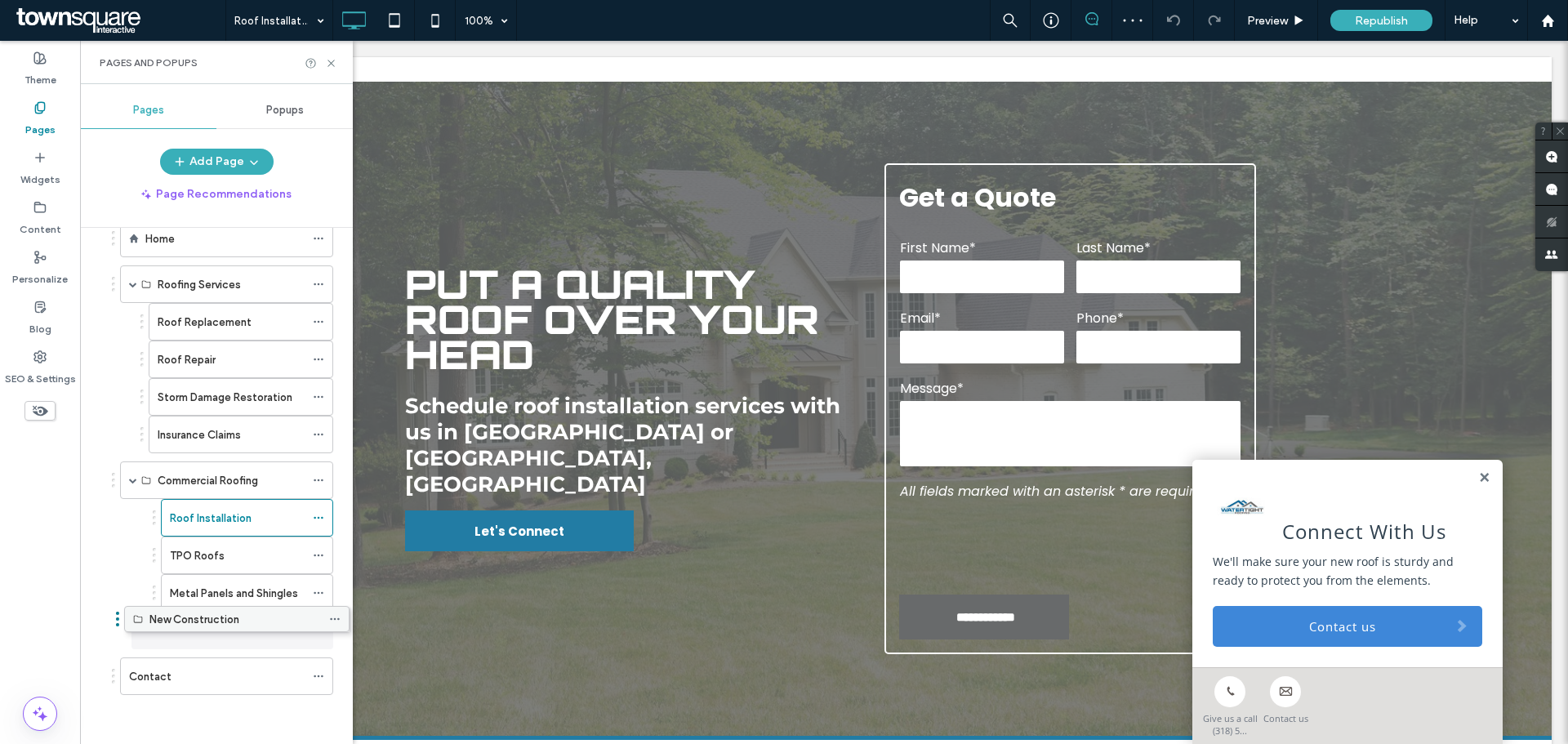
drag, startPoint x: 177, startPoint y: 677, endPoint x: 194, endPoint y: 625, distance: 54.7
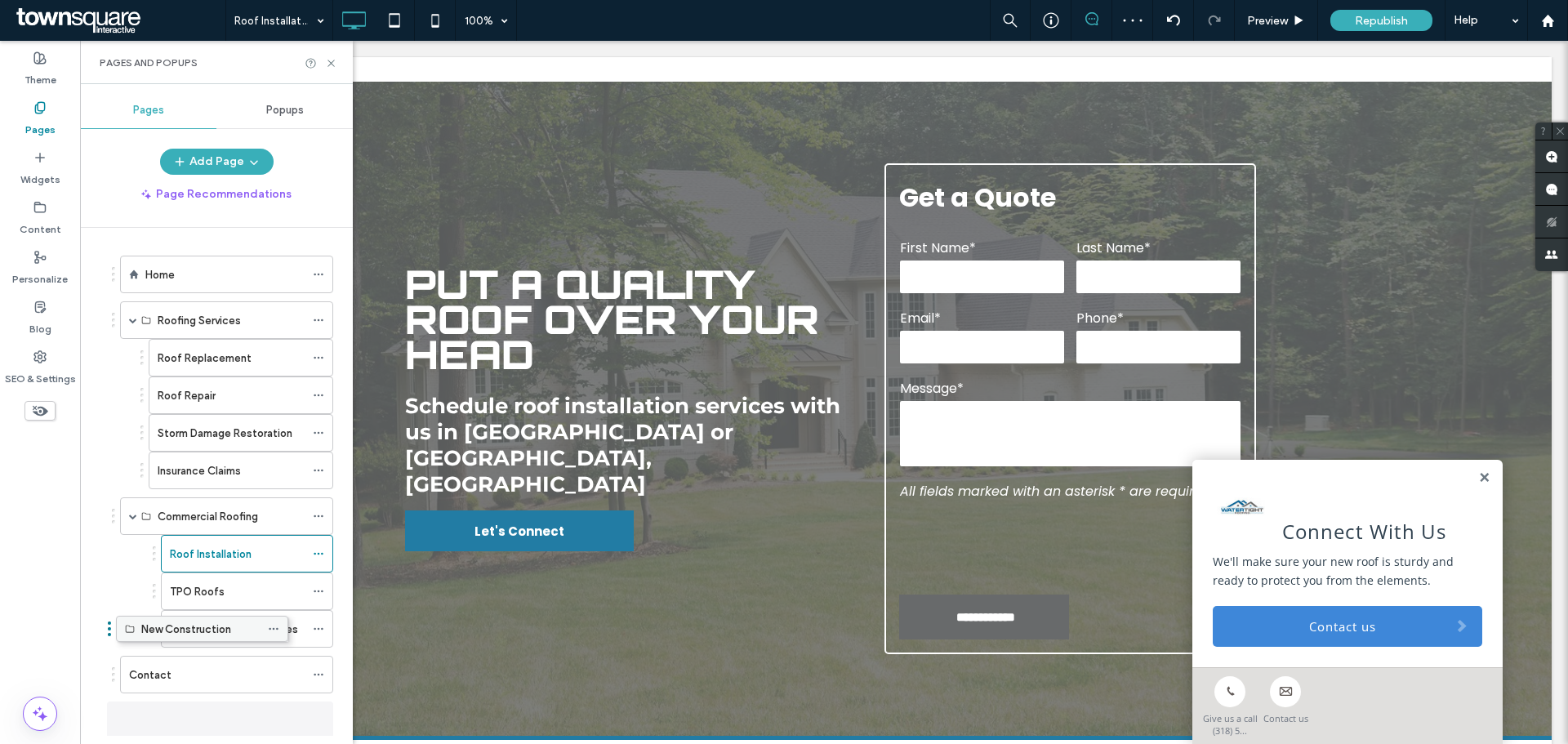
drag, startPoint x: 201, startPoint y: 626, endPoint x: 156, endPoint y: 630, distance: 45.2
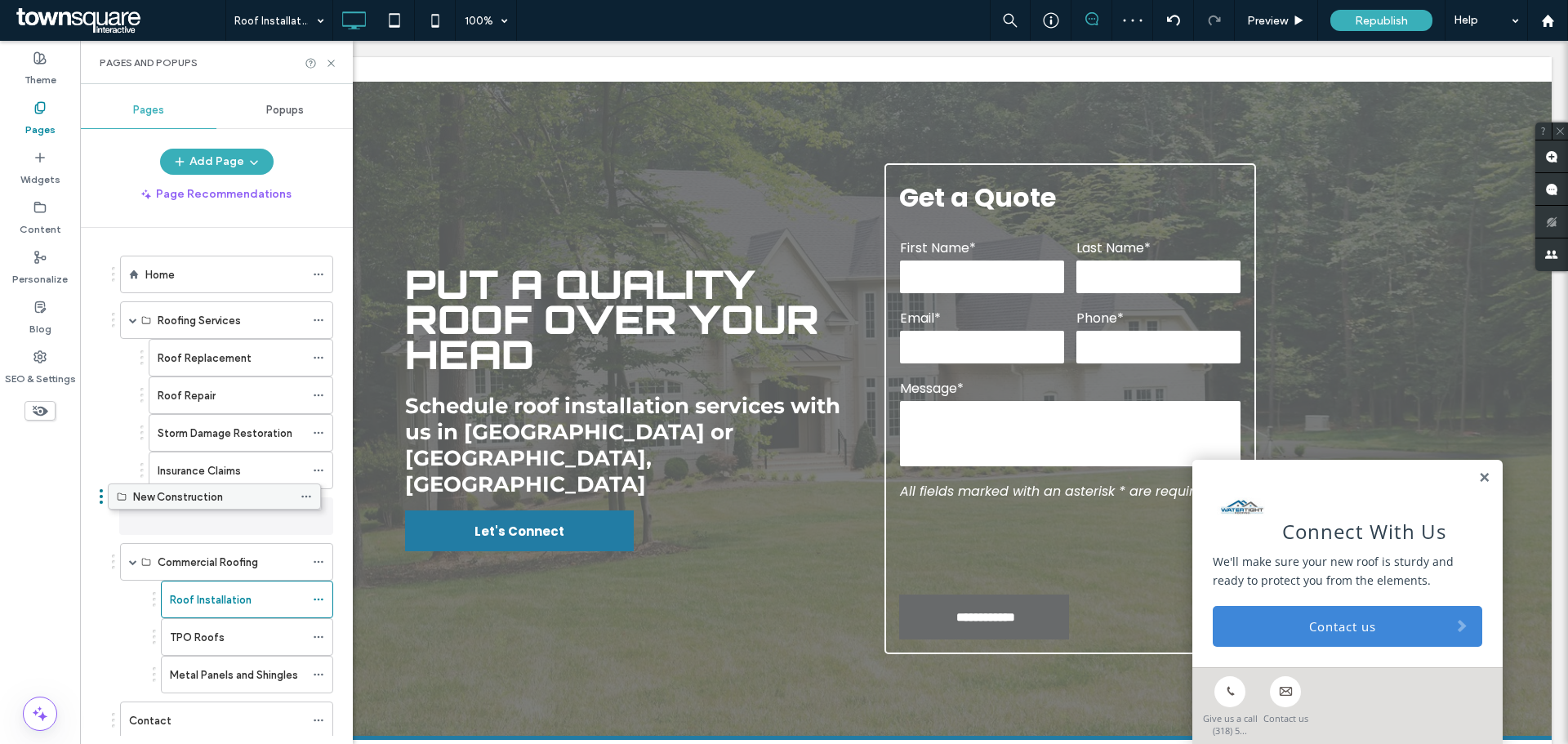
drag, startPoint x: 200, startPoint y: 715, endPoint x: 187, endPoint y: 498, distance: 217.4
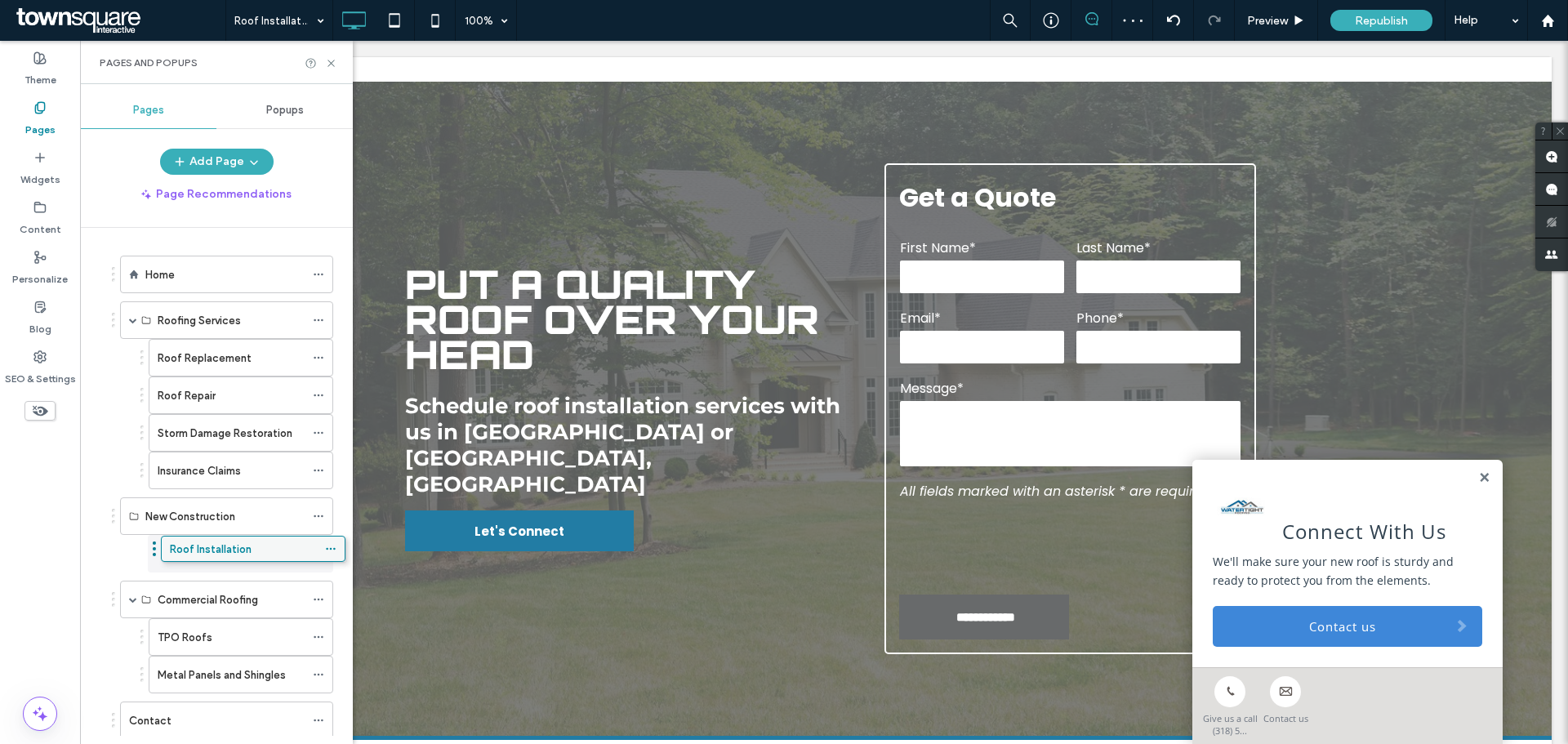
drag, startPoint x: 219, startPoint y: 596, endPoint x: 232, endPoint y: 544, distance: 53.6
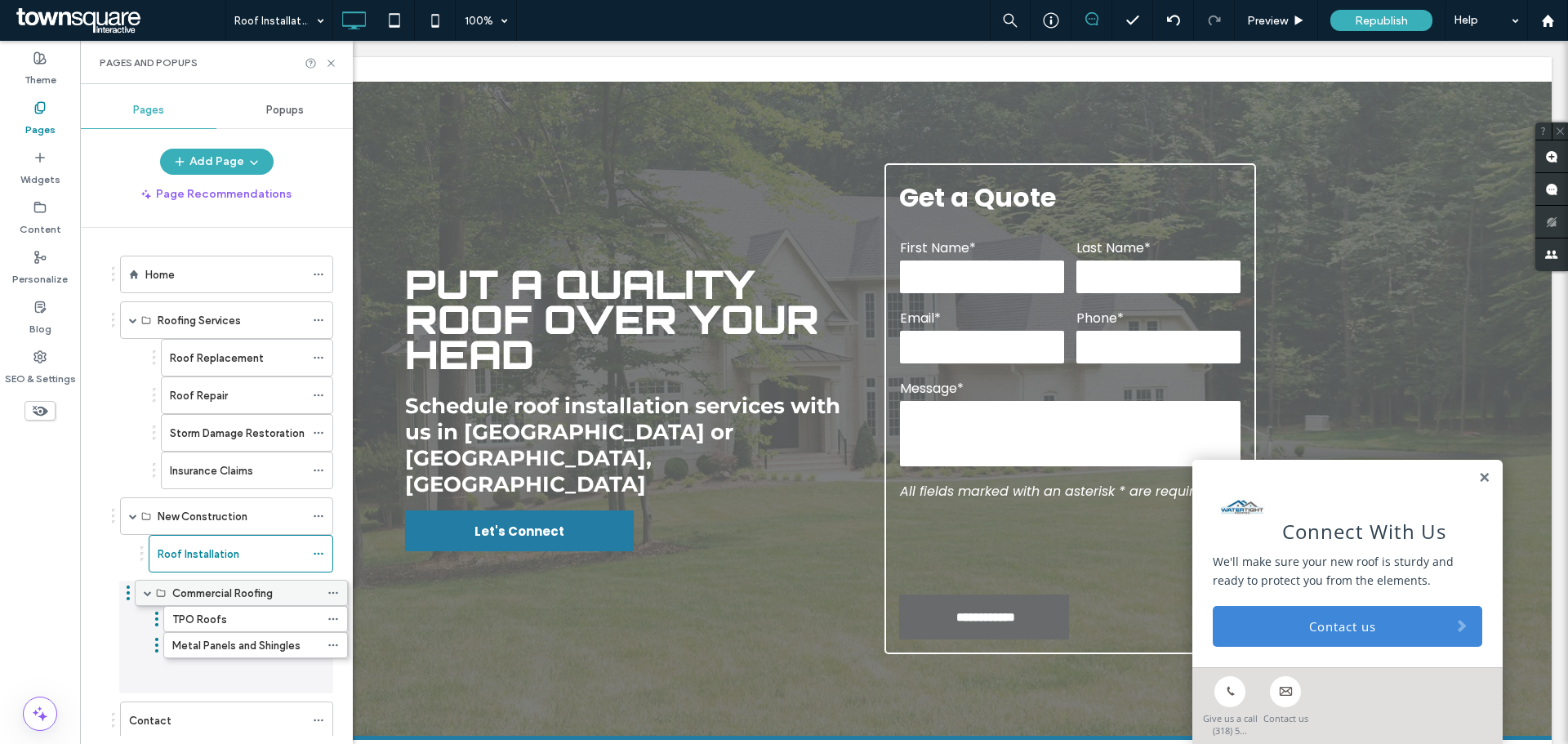
drag, startPoint x: 143, startPoint y: 606, endPoint x: 157, endPoint y: 605, distance: 14.0
click at [330, 59] on icon at bounding box center [331, 63] width 12 height 12
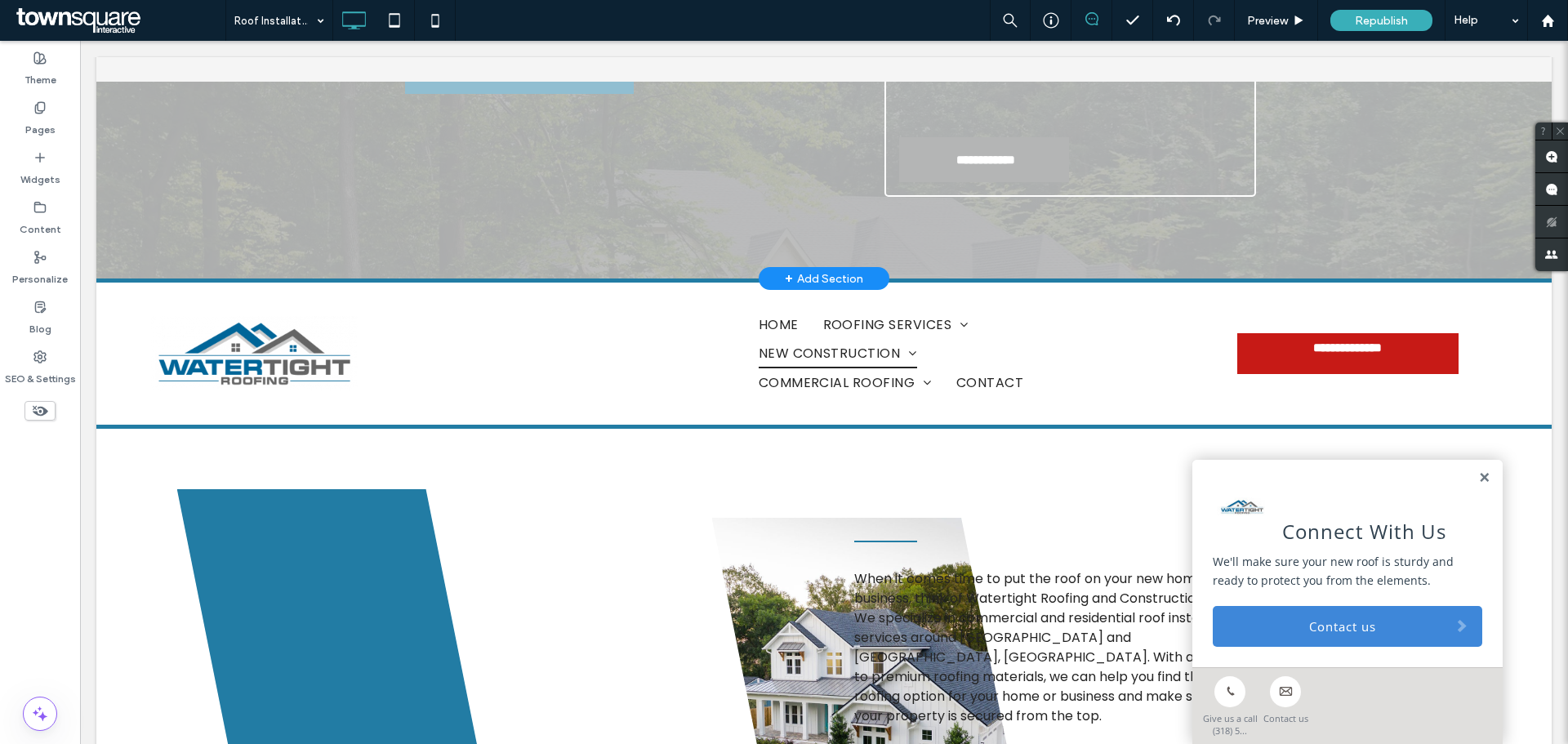
scroll to position [461, 0]
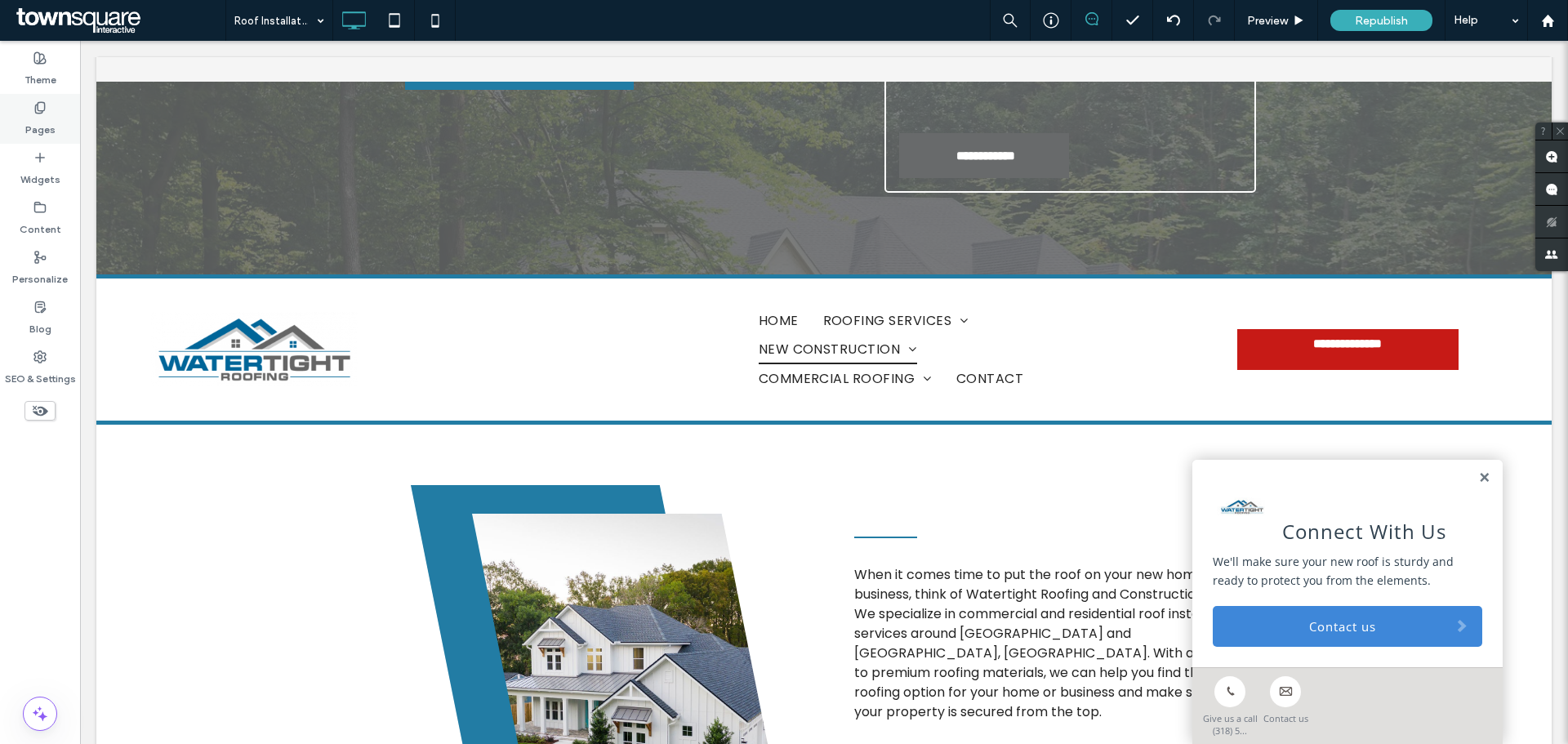
click at [41, 113] on icon at bounding box center [40, 107] width 13 height 13
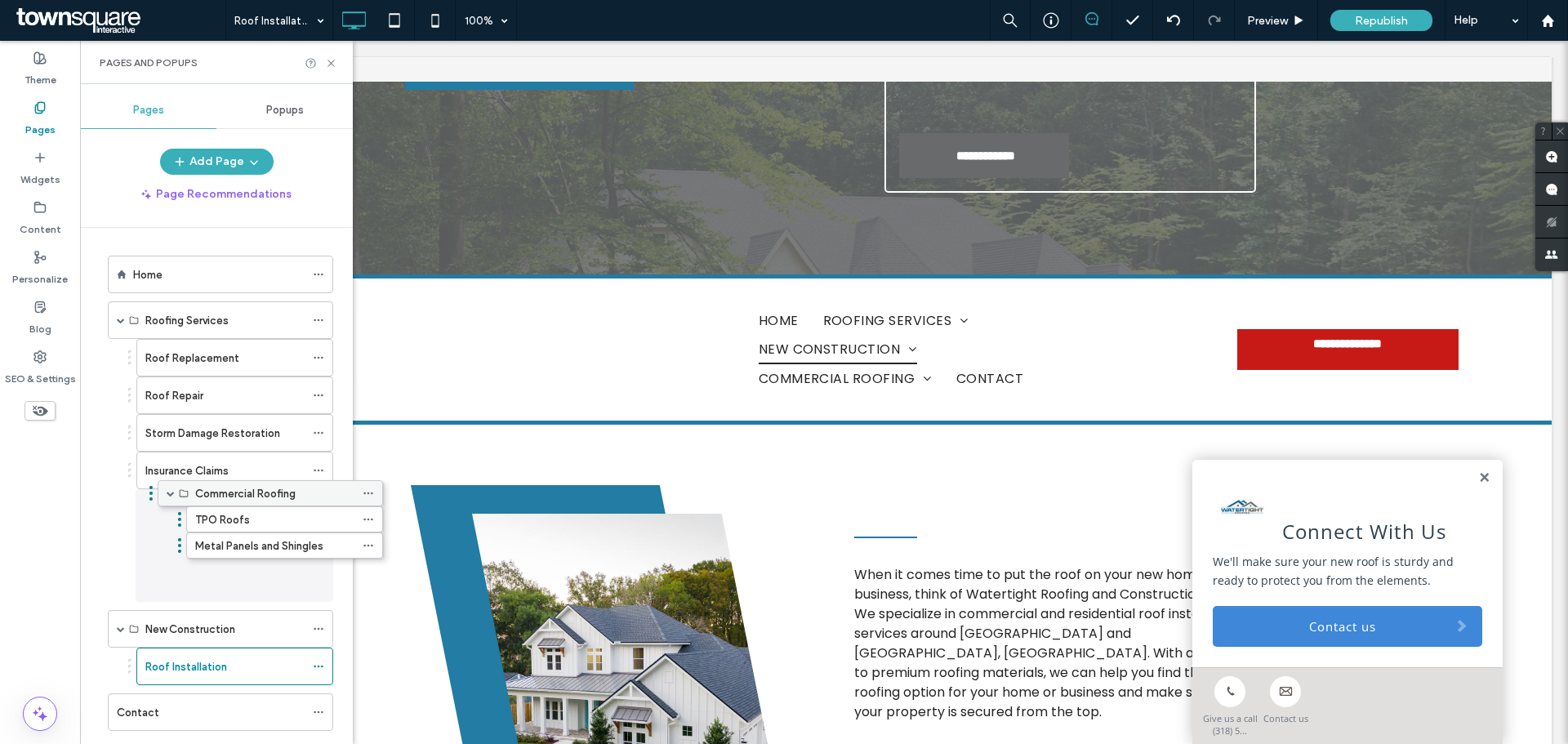
drag, startPoint x: 172, startPoint y: 604, endPoint x: 221, endPoint y: 503, distance: 112.3
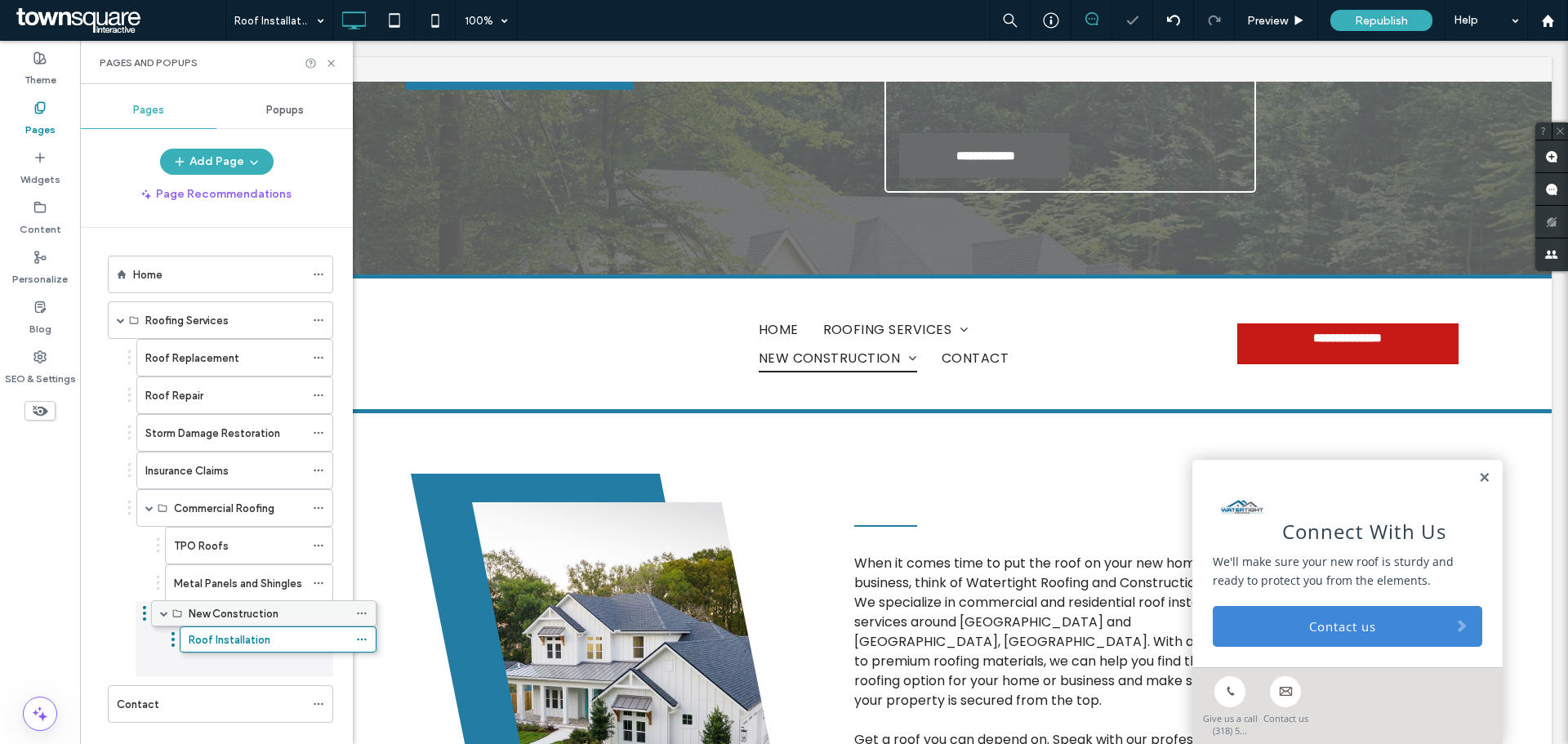
drag, startPoint x: 166, startPoint y: 622, endPoint x: 209, endPoint y: 613, distance: 43.9
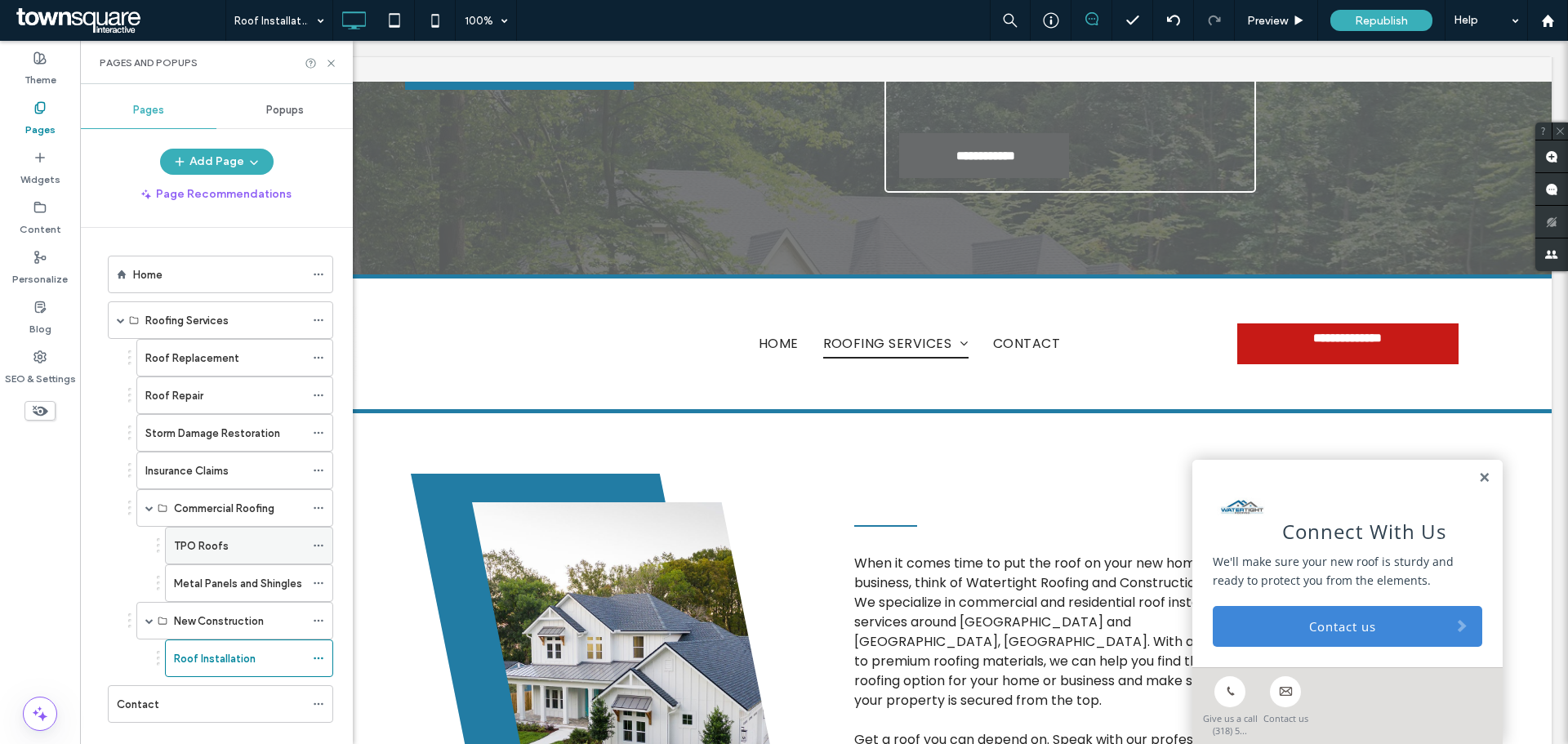
scroll to position [28, 0]
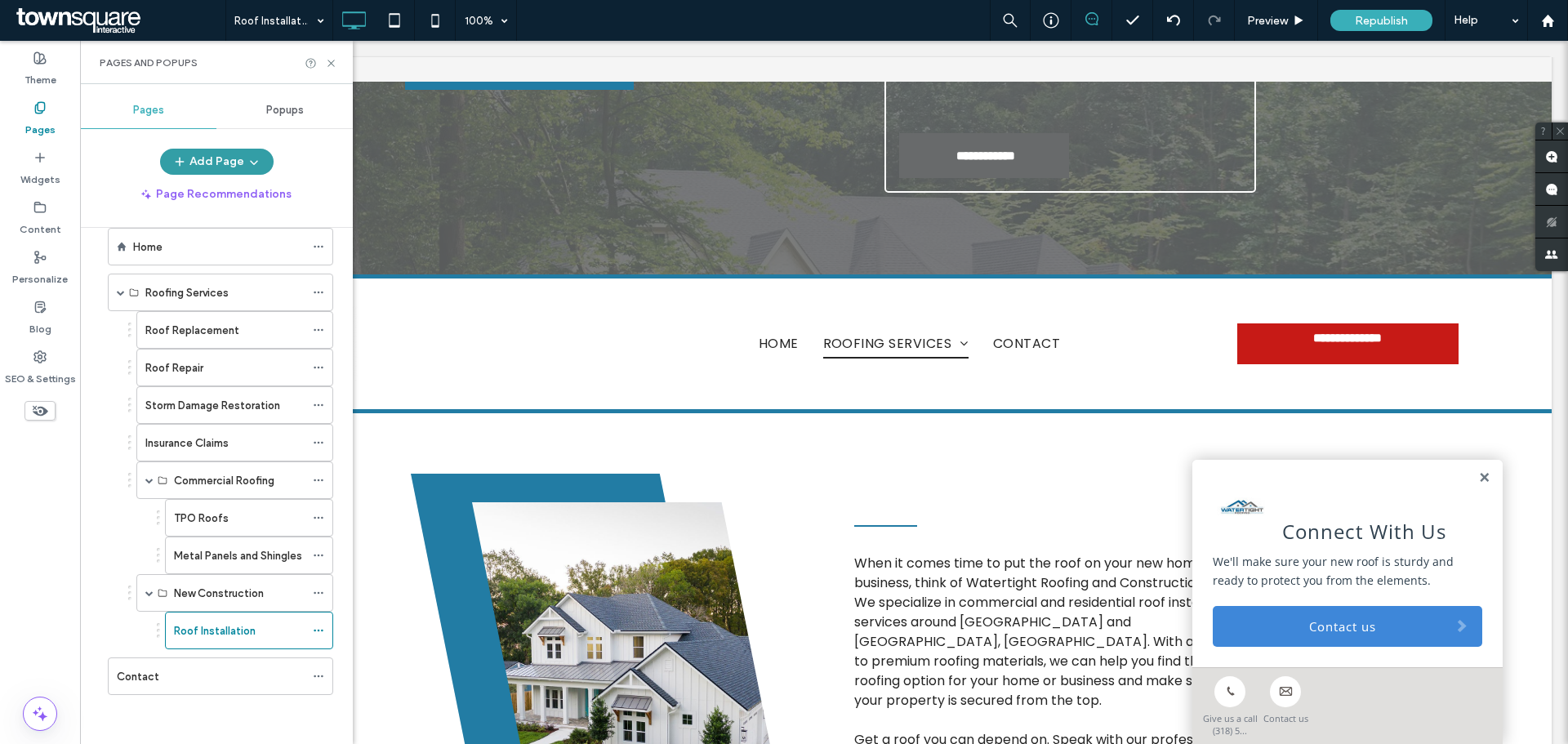
click at [233, 165] on button "Add Page" at bounding box center [216, 162] width 113 height 26
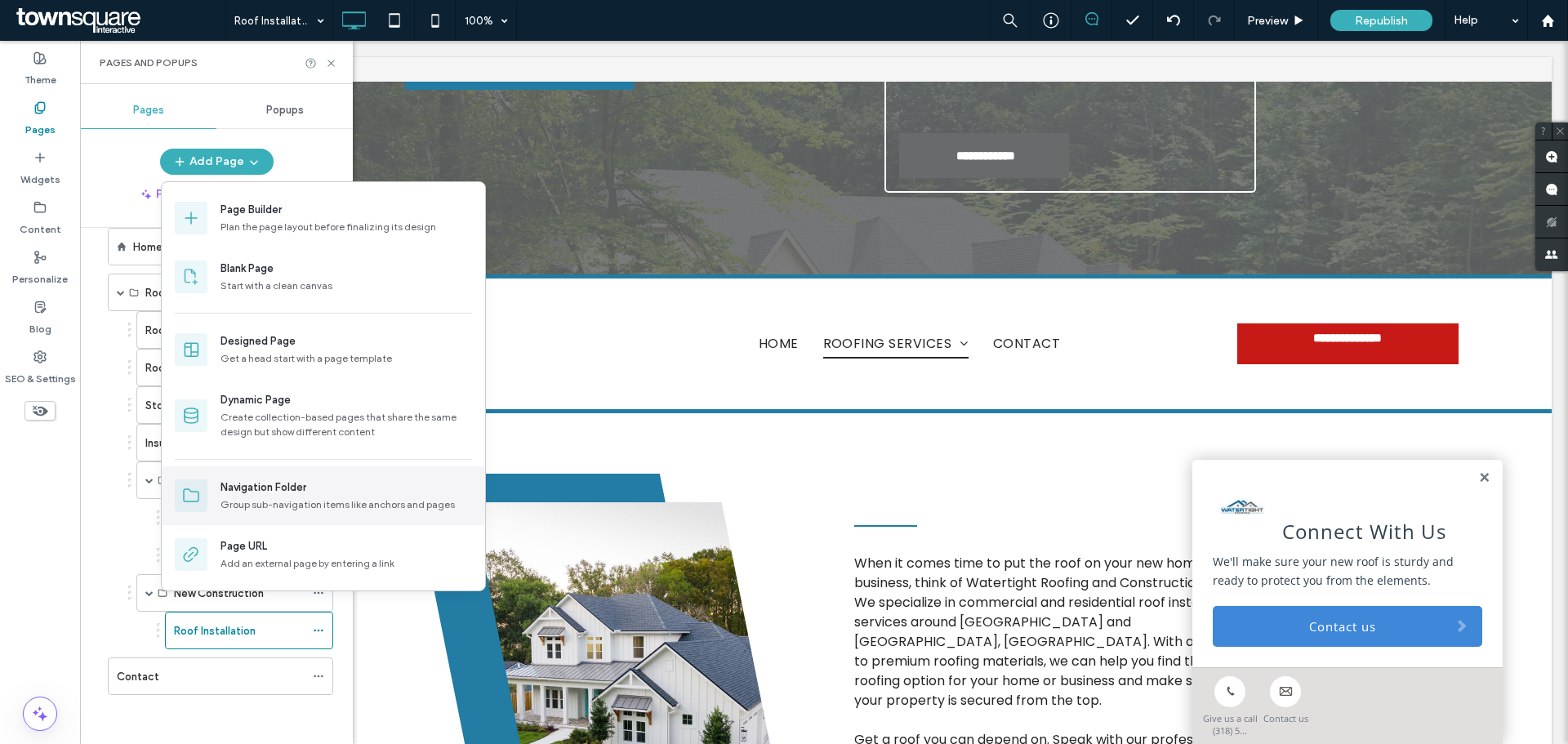
click at [255, 488] on div "Navigation Folder" at bounding box center [263, 487] width 86 height 16
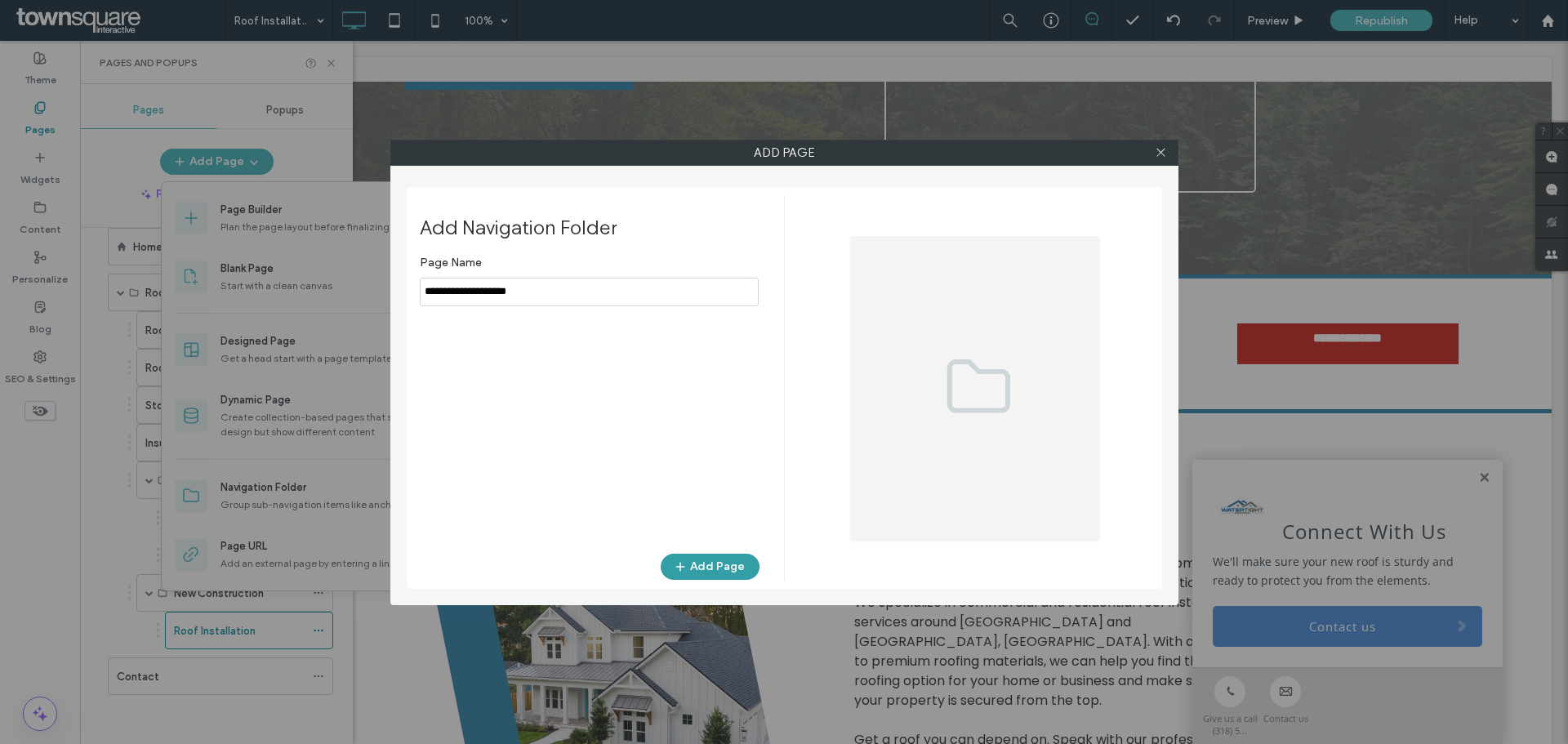
type input "**********"
click at [694, 563] on button "Add Page" at bounding box center [710, 567] width 98 height 26
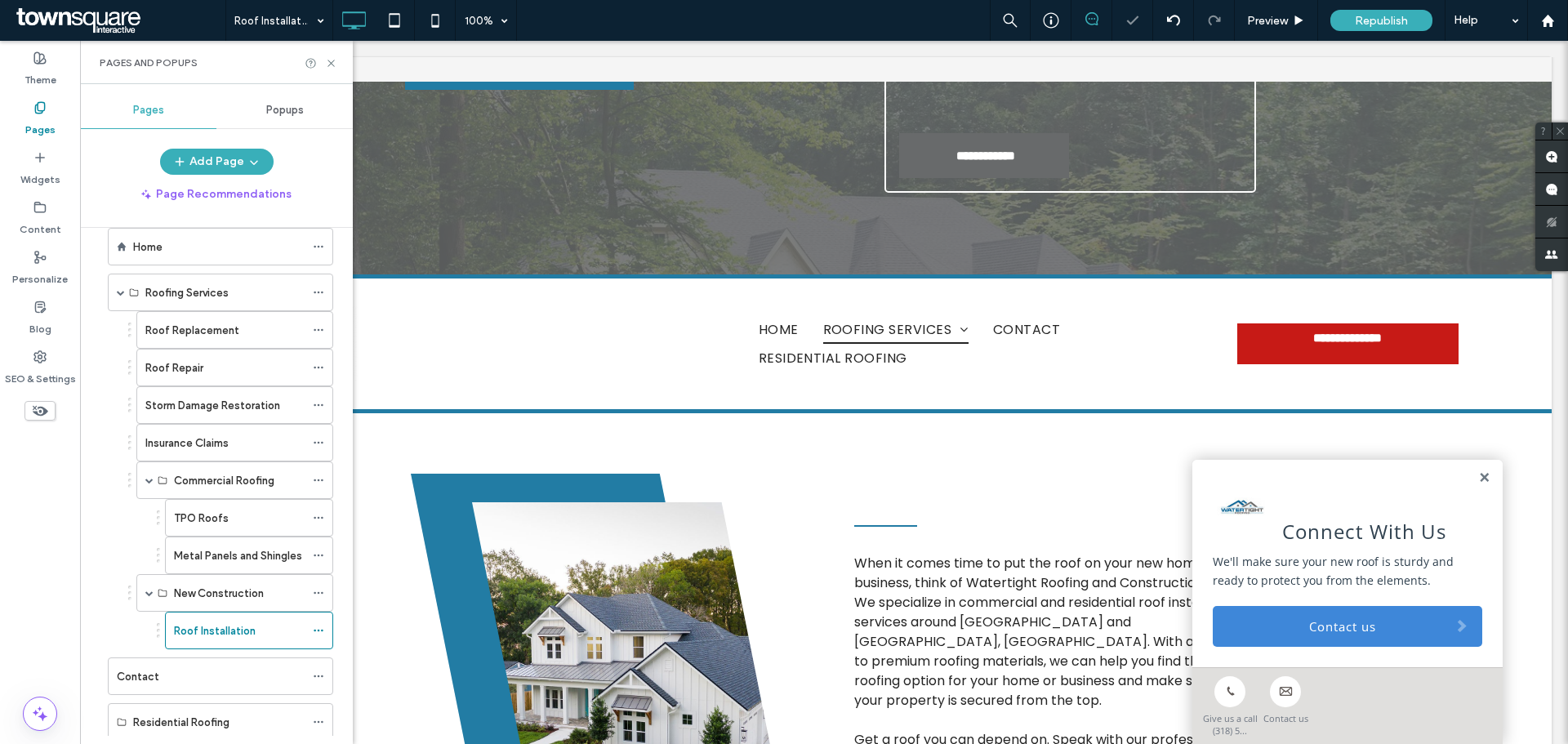
scroll to position [73, 0]
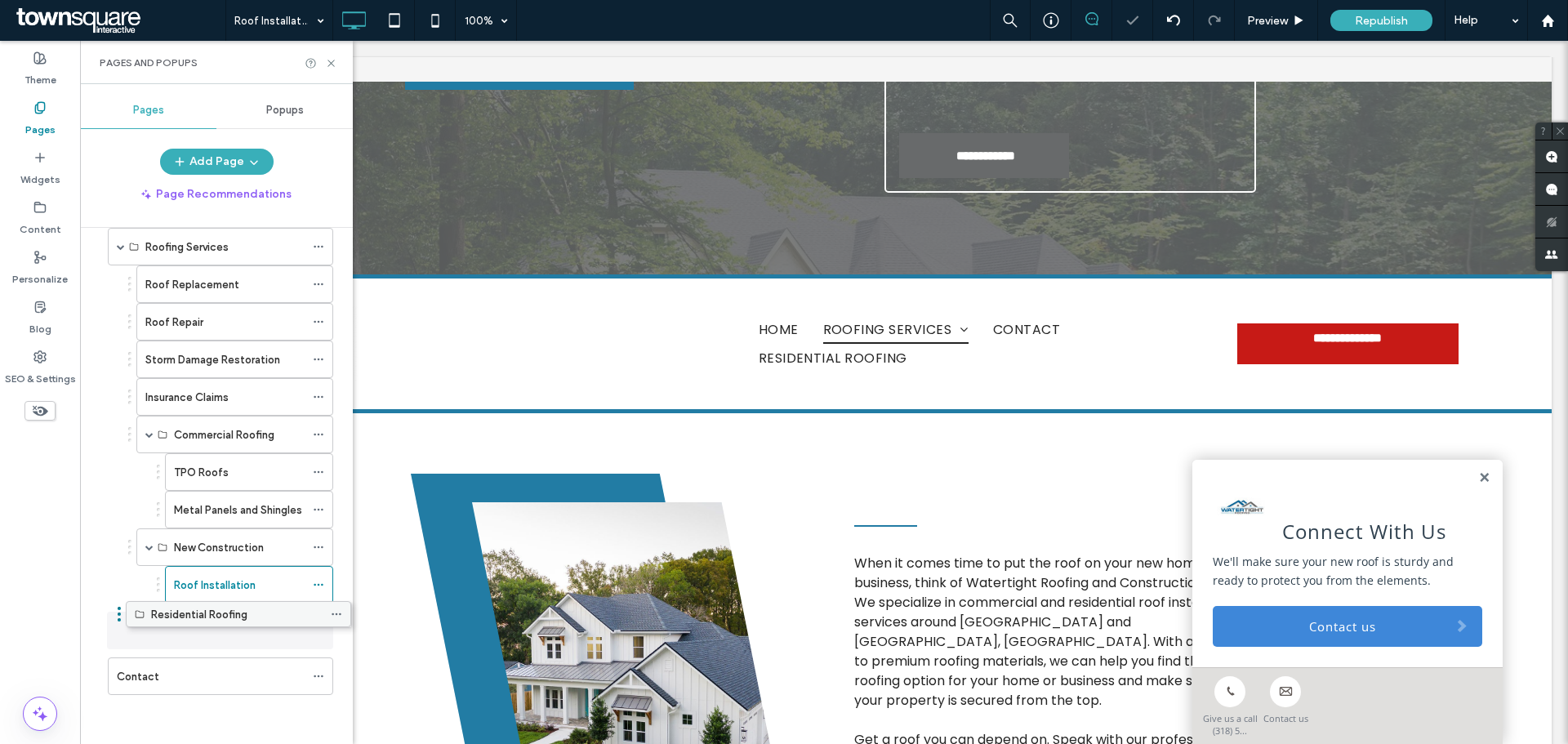
drag, startPoint x: 186, startPoint y: 673, endPoint x: 207, endPoint y: 620, distance: 57.0
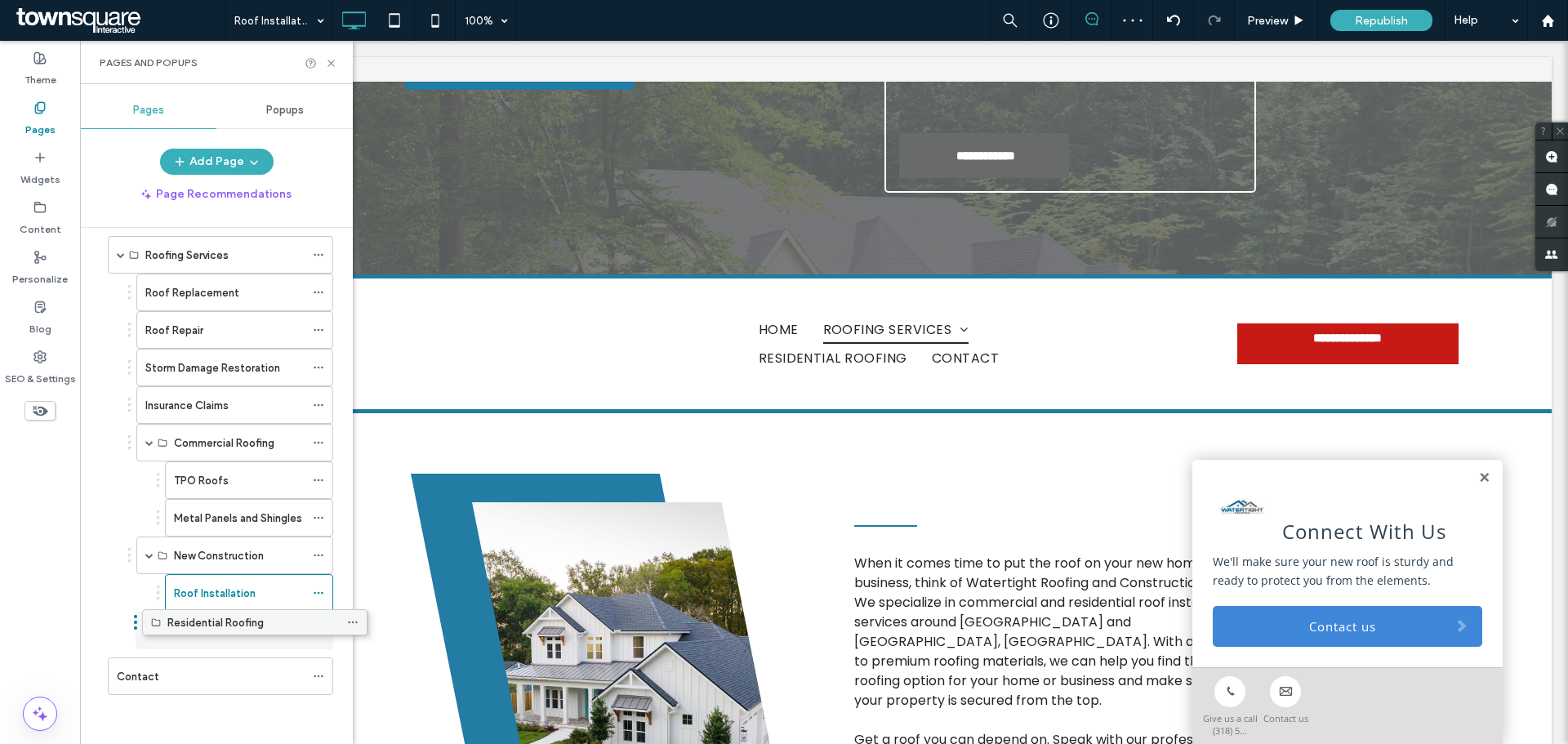
drag, startPoint x: 175, startPoint y: 629, endPoint x: 209, endPoint y: 626, distance: 34.1
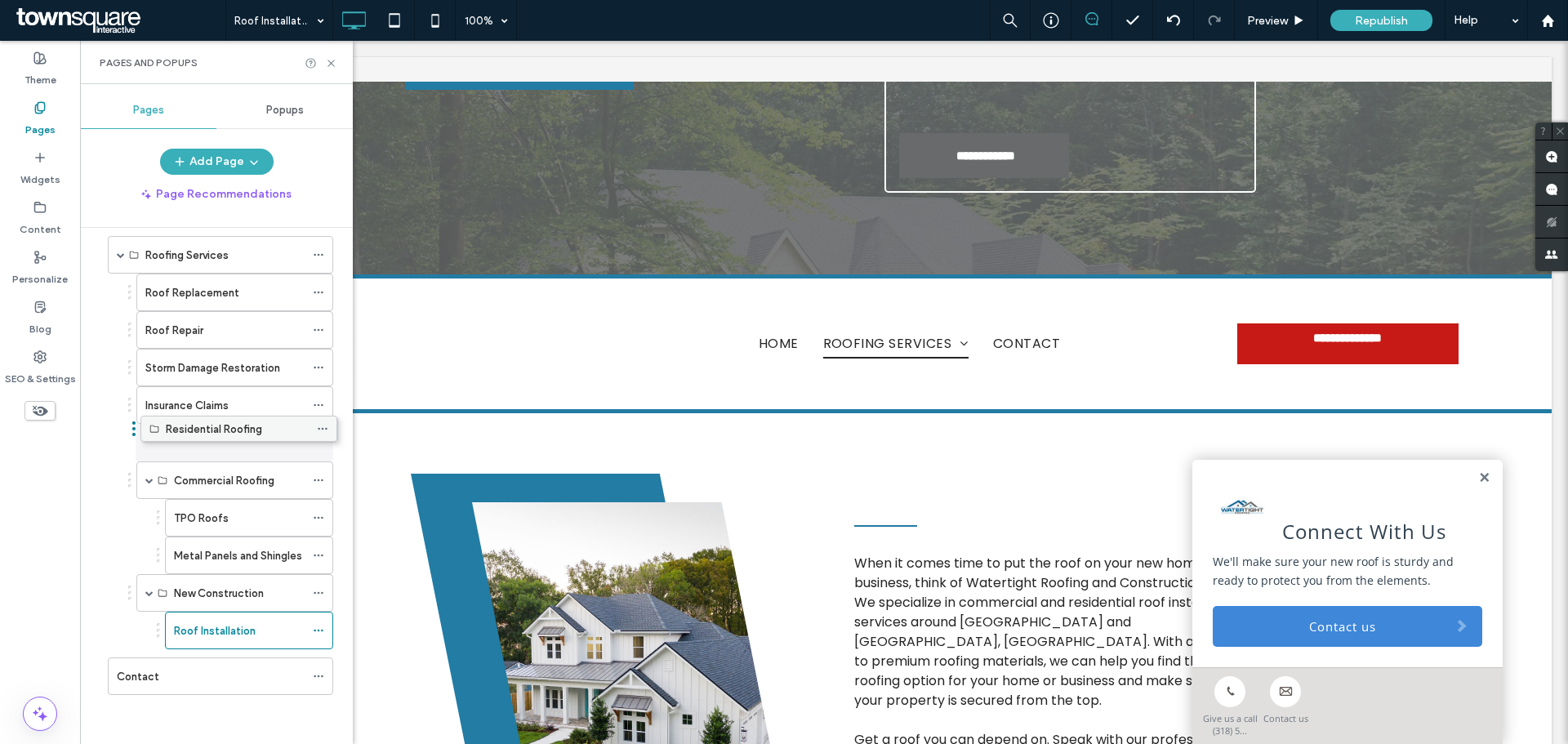
drag, startPoint x: 209, startPoint y: 626, endPoint x: 213, endPoint y: 423, distance: 203.0
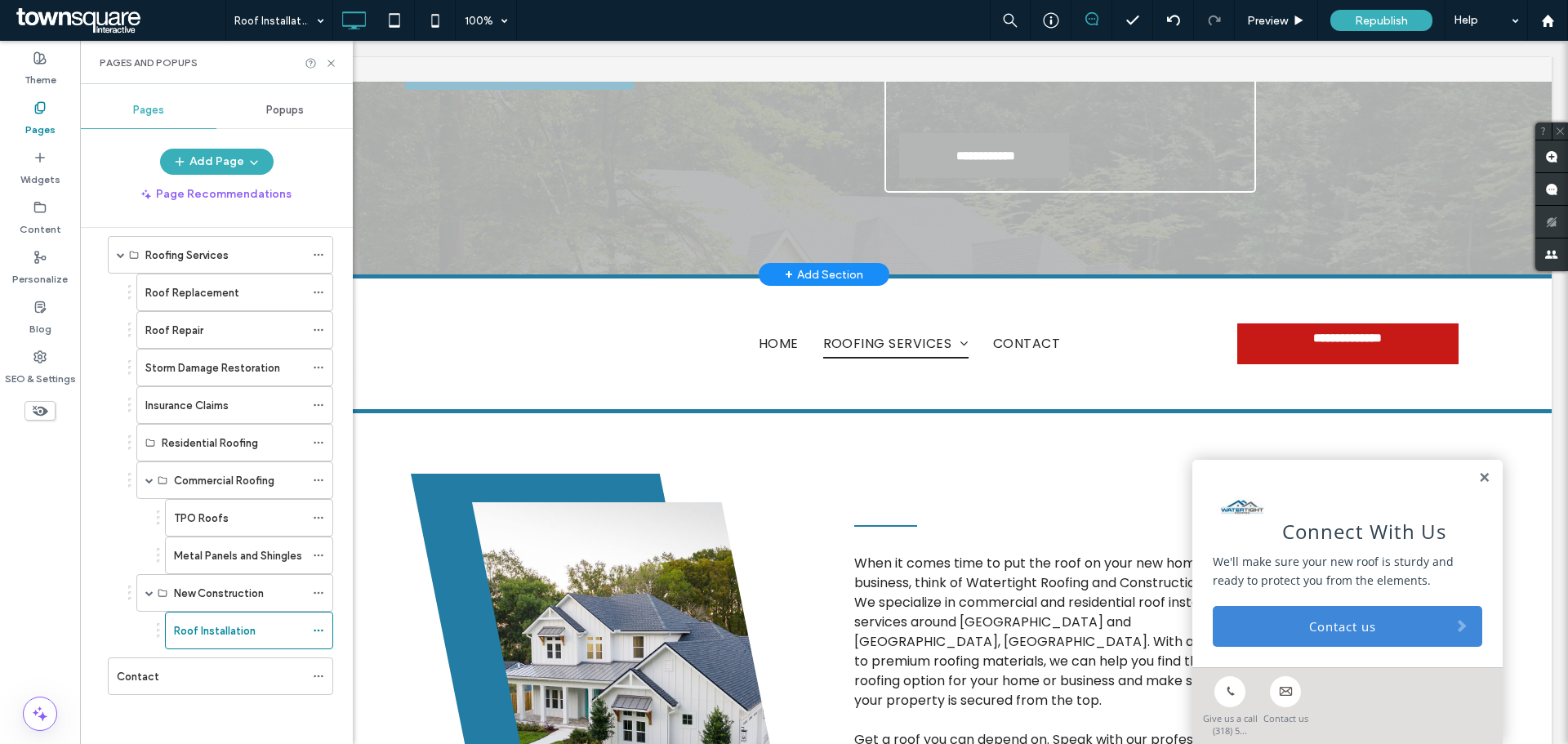
drag, startPoint x: 91, startPoint y: 527, endPoint x: 425, endPoint y: 91, distance: 549.2
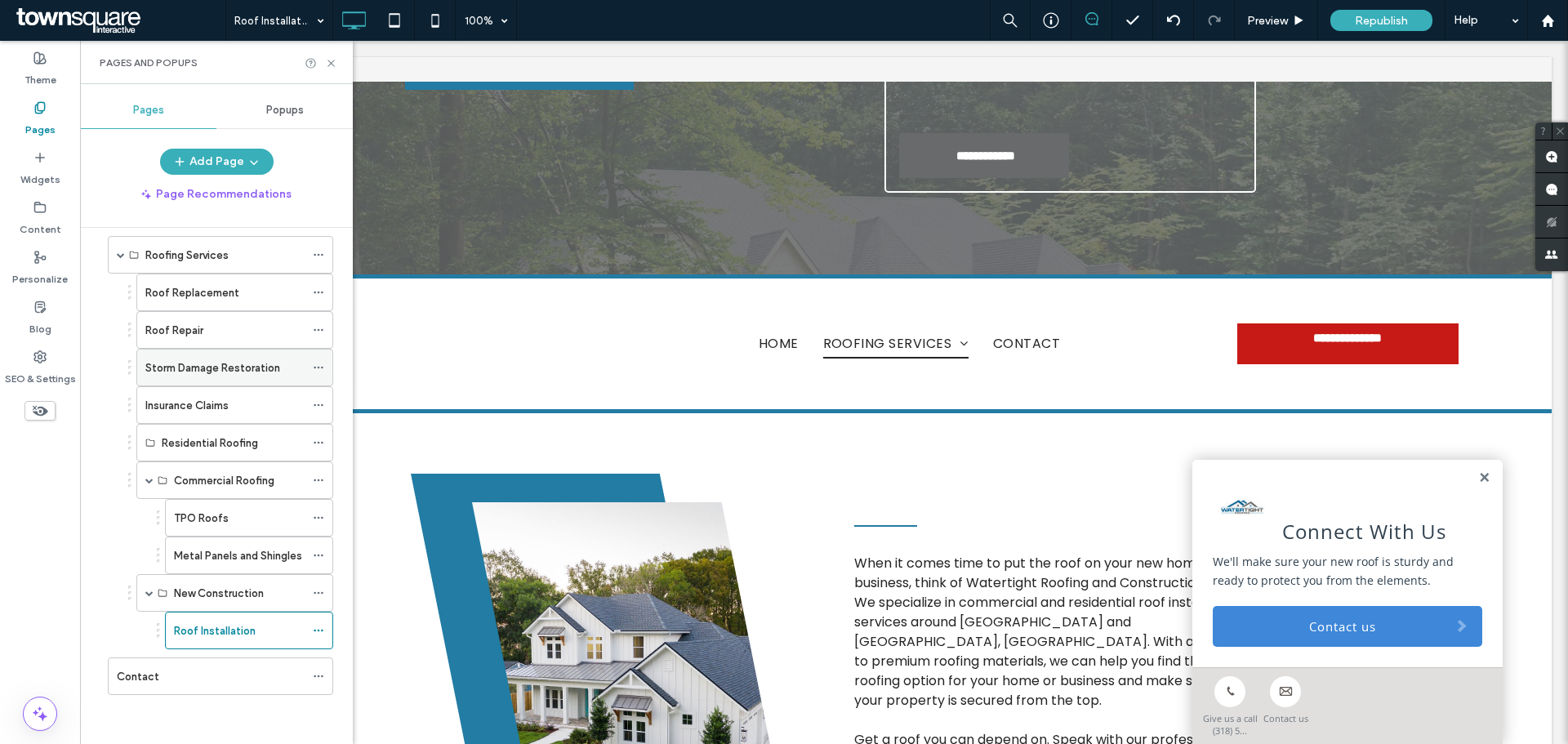
scroll to position [0, 0]
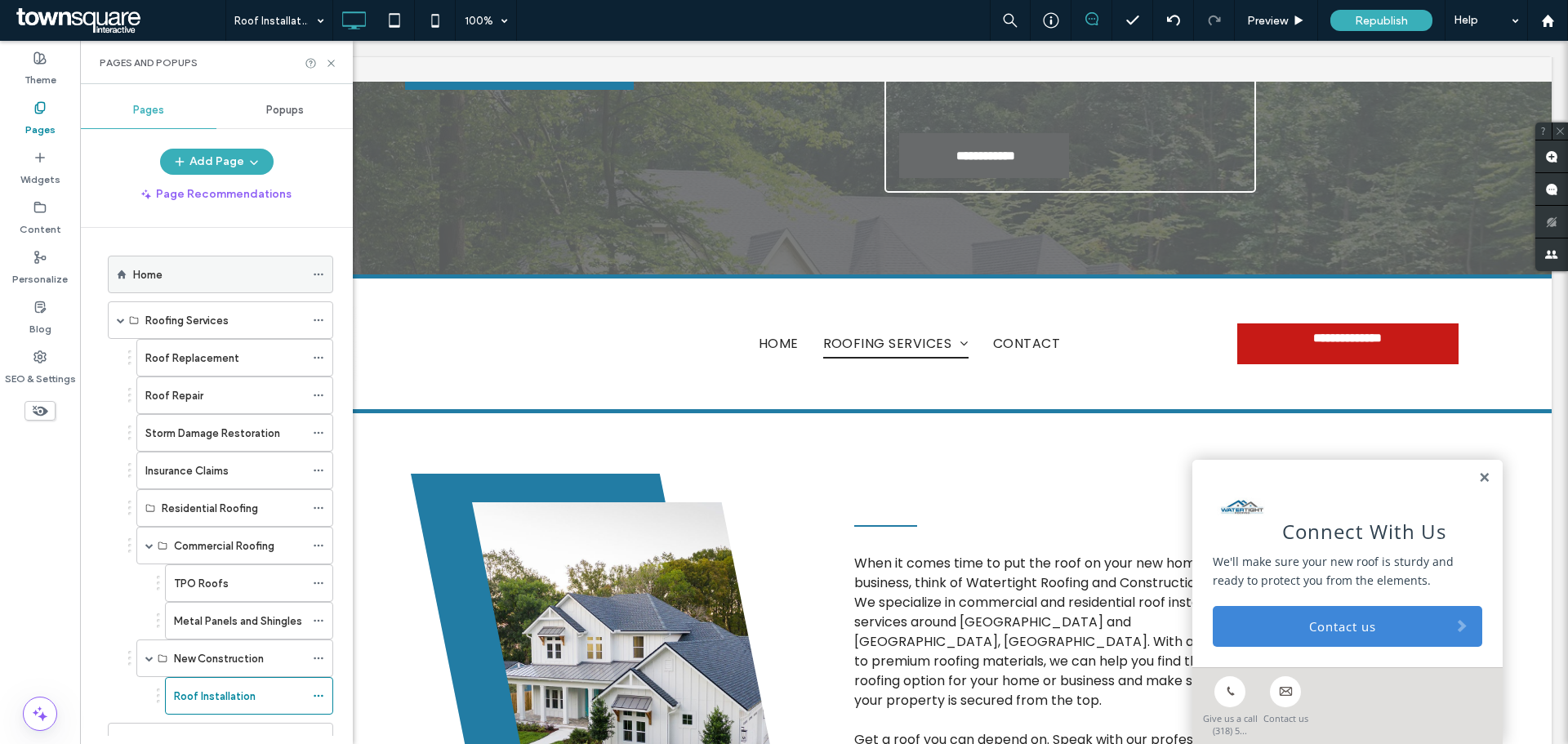
click at [174, 272] on div "Home" at bounding box center [219, 275] width 172 height 17
